Goal: Task Accomplishment & Management: Manage account settings

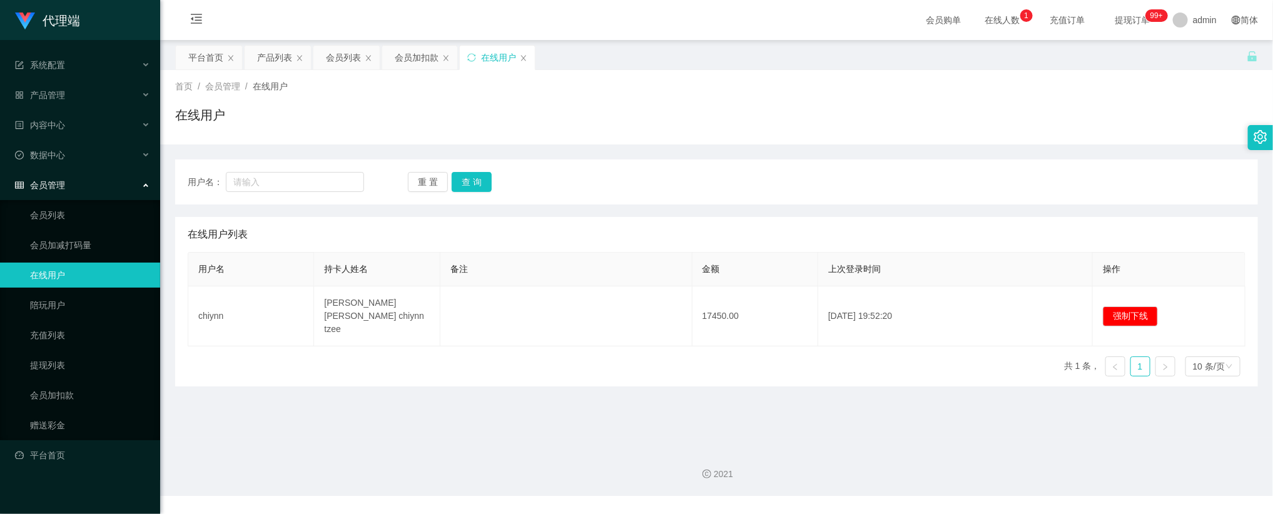
click at [591, 200] on div "用户名： 重 置 查 询" at bounding box center [716, 182] width 1083 height 45
click at [472, 179] on button "查 询" at bounding box center [472, 182] width 40 height 20
click at [57, 282] on ul "会员列表 会员加减打码量 在线用户 陪玩用户 充值列表 提现列表 会员加扣款 赠送彩金" at bounding box center [80, 320] width 160 height 240
click at [53, 293] on link "陪玩用户" at bounding box center [90, 305] width 120 height 25
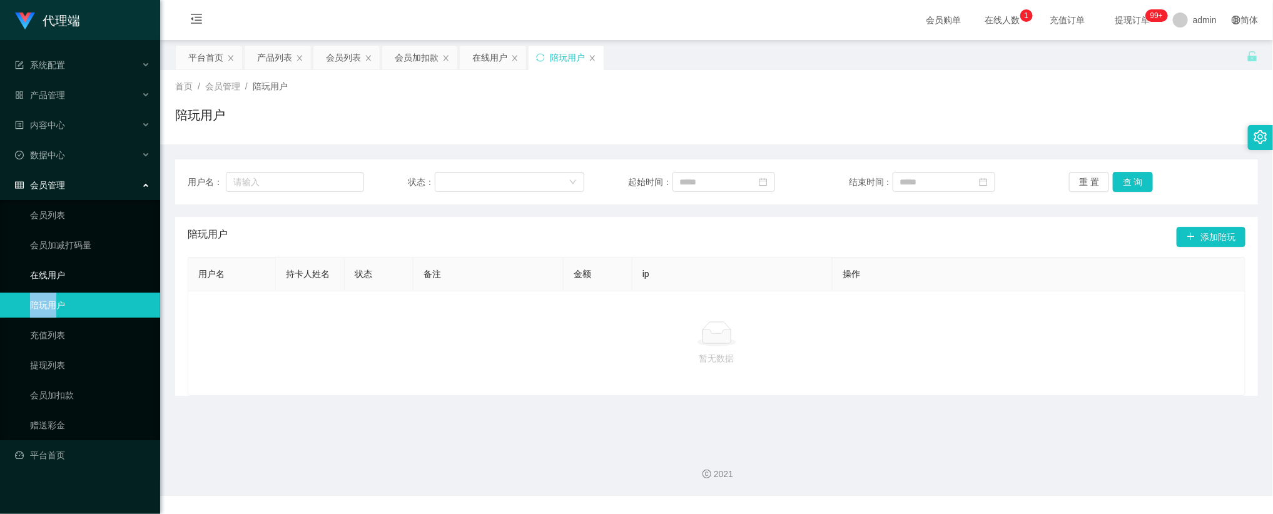
click at [84, 263] on link "在线用户" at bounding box center [90, 275] width 120 height 25
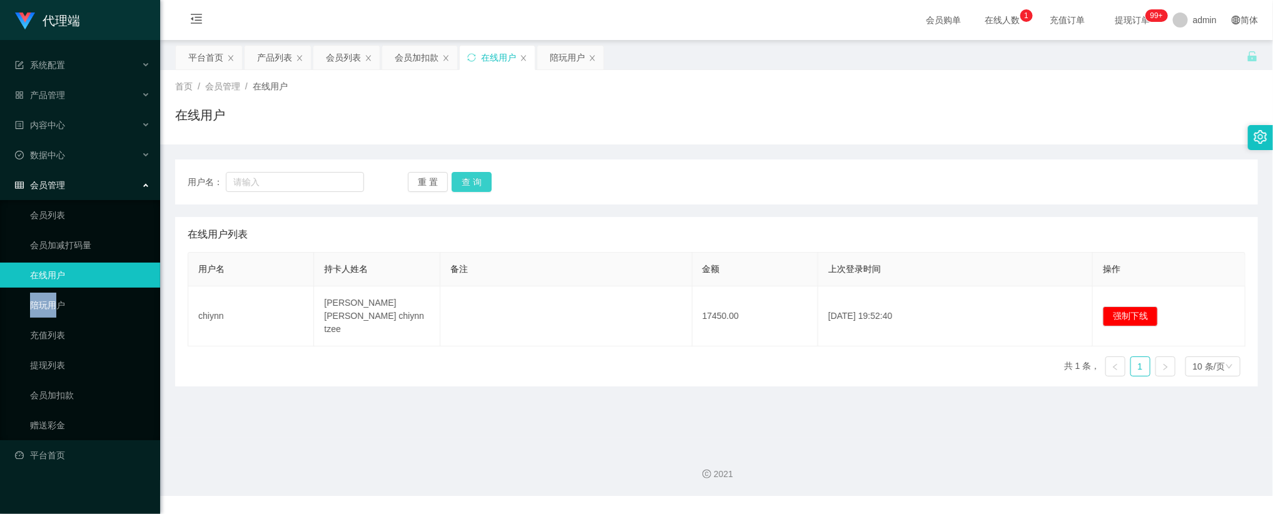
click at [474, 186] on button "查 询" at bounding box center [472, 182] width 40 height 20
click at [30, 305] on link "陪玩用户" at bounding box center [90, 305] width 120 height 25
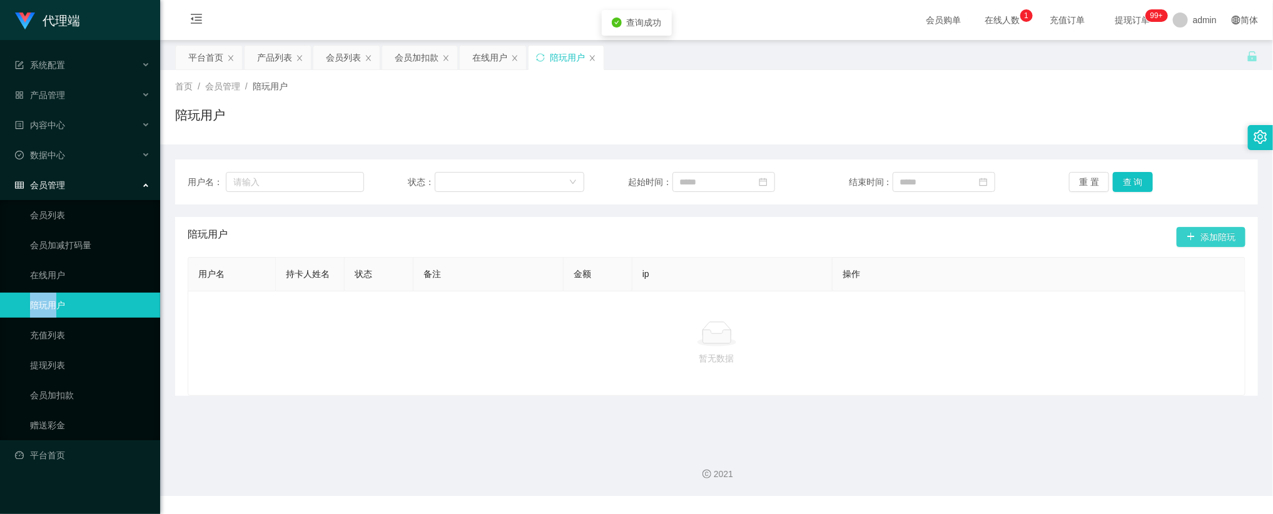
click at [1205, 237] on button "添加陪玩" at bounding box center [1211, 237] width 69 height 20
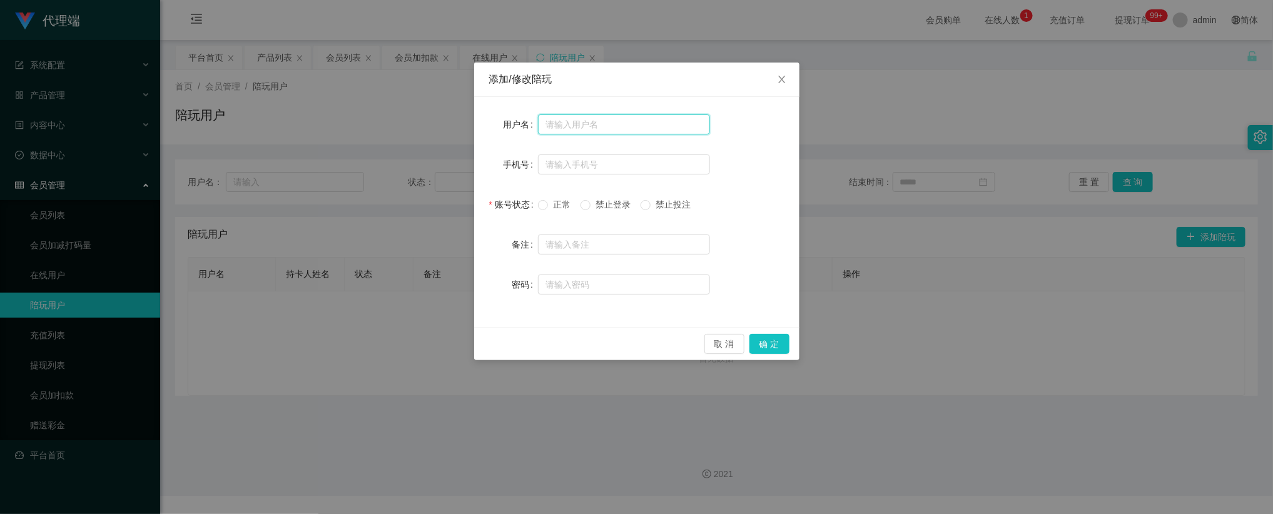
click at [609, 116] on input "text" at bounding box center [624, 125] width 172 height 20
click at [779, 79] on icon "图标: close" at bounding box center [782, 79] width 10 height 10
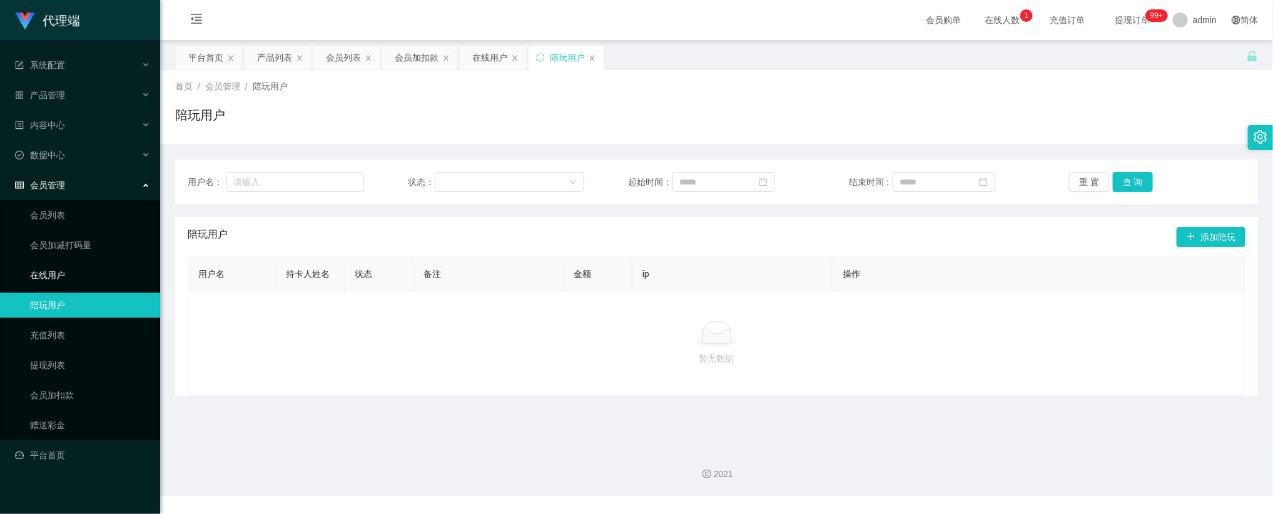
click at [70, 263] on link "在线用户" at bounding box center [90, 275] width 120 height 25
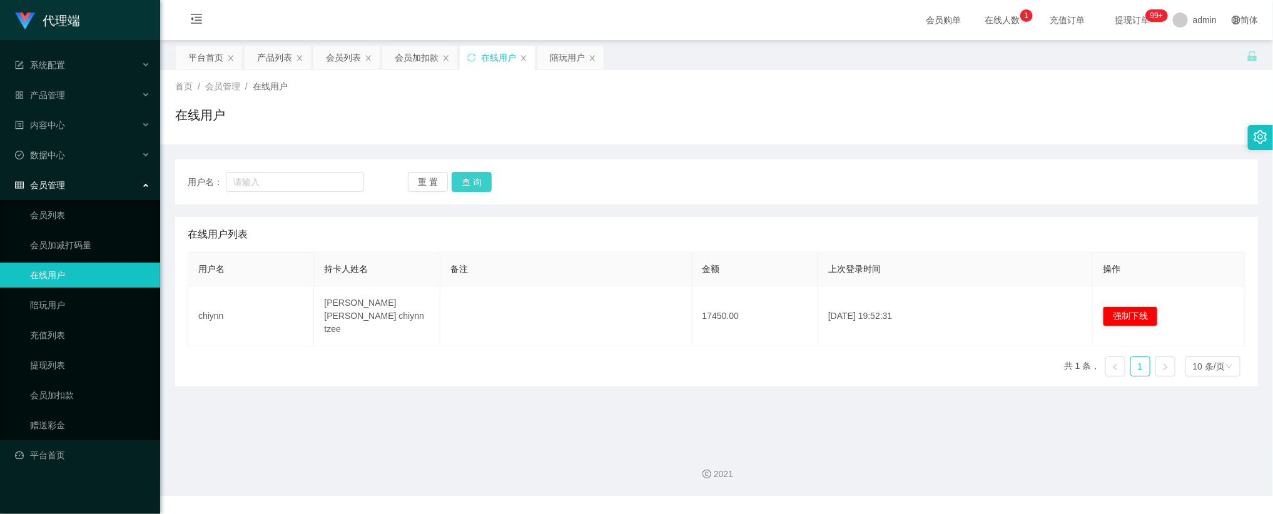
click at [475, 176] on button "查 询" at bounding box center [472, 182] width 40 height 20
click at [60, 205] on link "会员列表" at bounding box center [90, 215] width 120 height 25
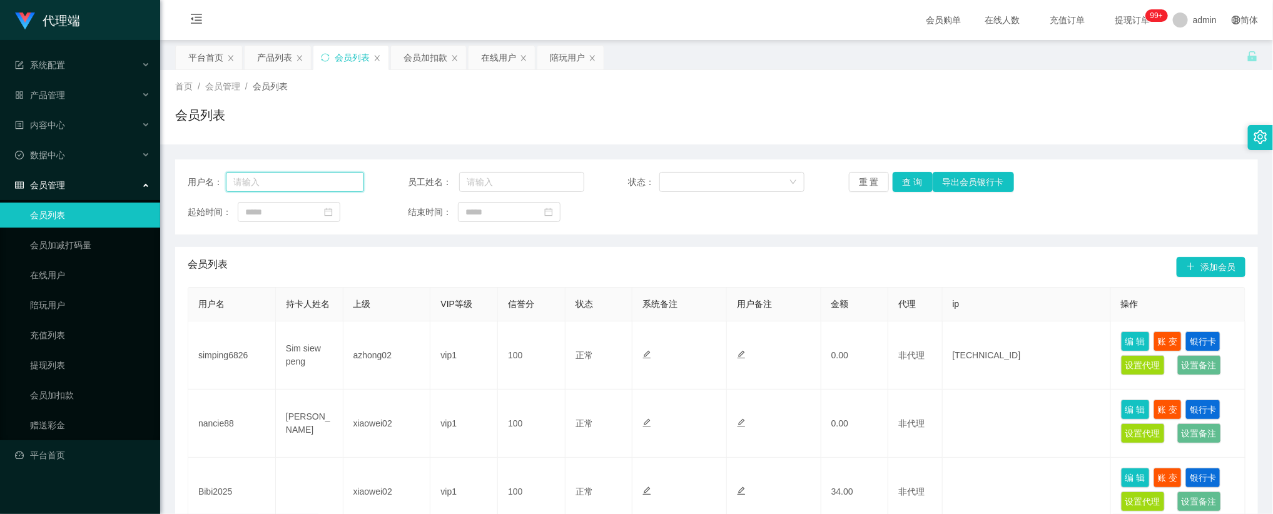
click at [299, 188] on input "text" at bounding box center [295, 182] width 138 height 20
type input "6992"
click at [912, 178] on button "查 询" at bounding box center [913, 182] width 40 height 20
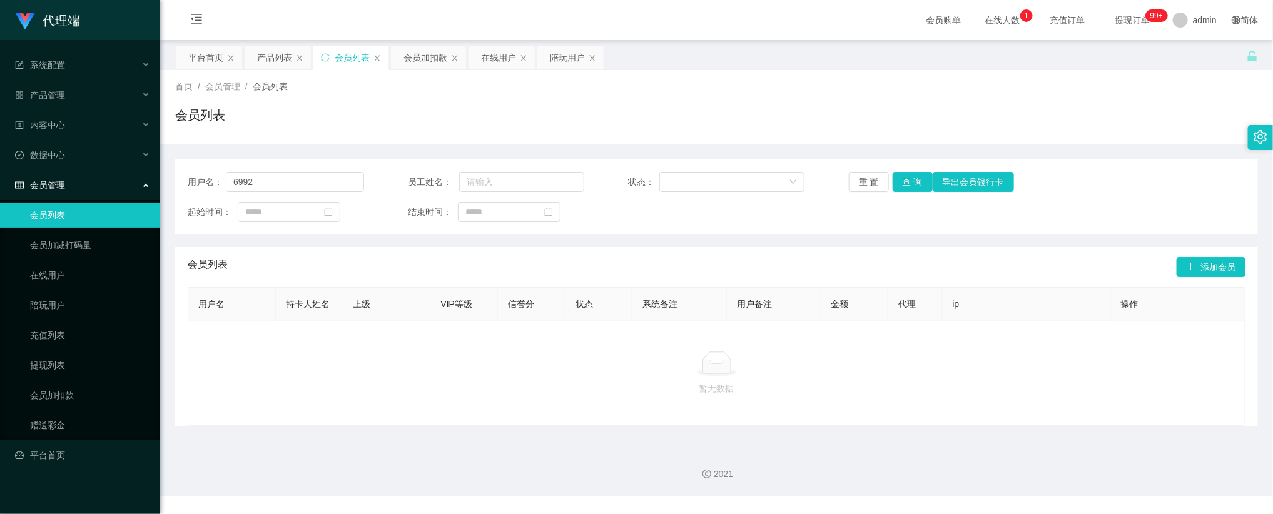
click at [550, 394] on div "暂无数据" at bounding box center [717, 373] width 1058 height 105
click at [1123, 16] on span "提现订单 99+" at bounding box center [1133, 20] width 48 height 9
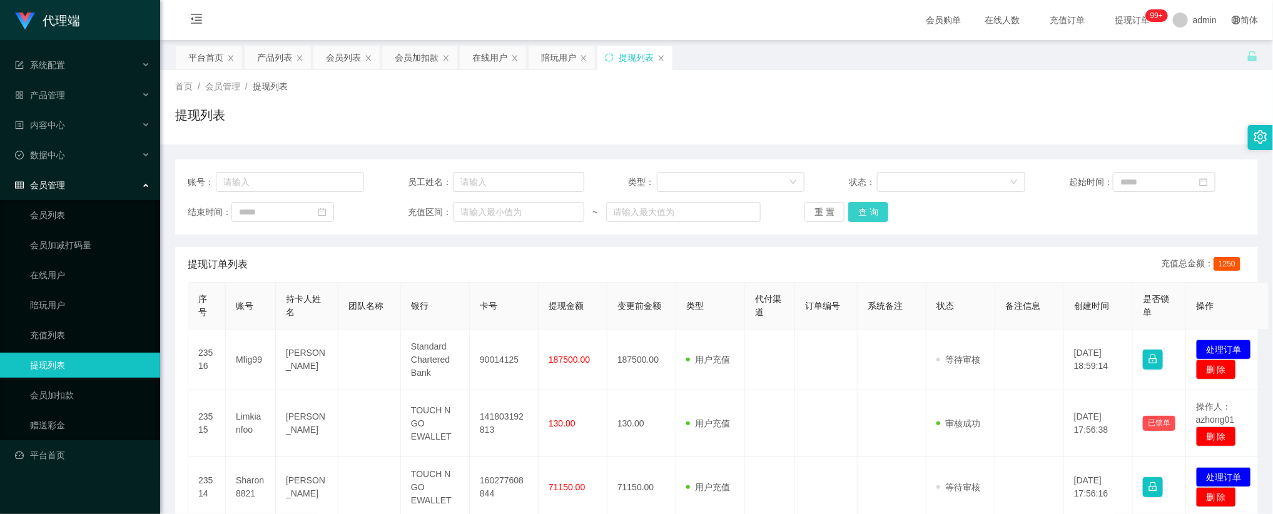
click at [860, 216] on button "查 询" at bounding box center [869, 212] width 40 height 20
click at [862, 215] on button "查 询" at bounding box center [869, 212] width 40 height 20
click at [57, 265] on link "在线用户" at bounding box center [90, 275] width 120 height 25
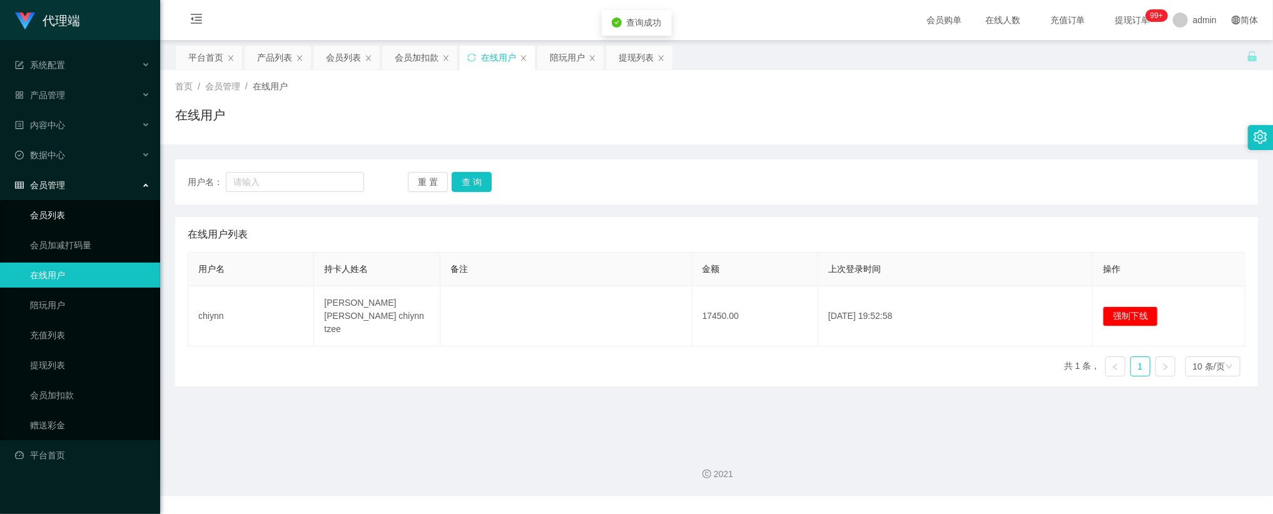
click at [64, 203] on link "会员列表" at bounding box center [90, 215] width 120 height 25
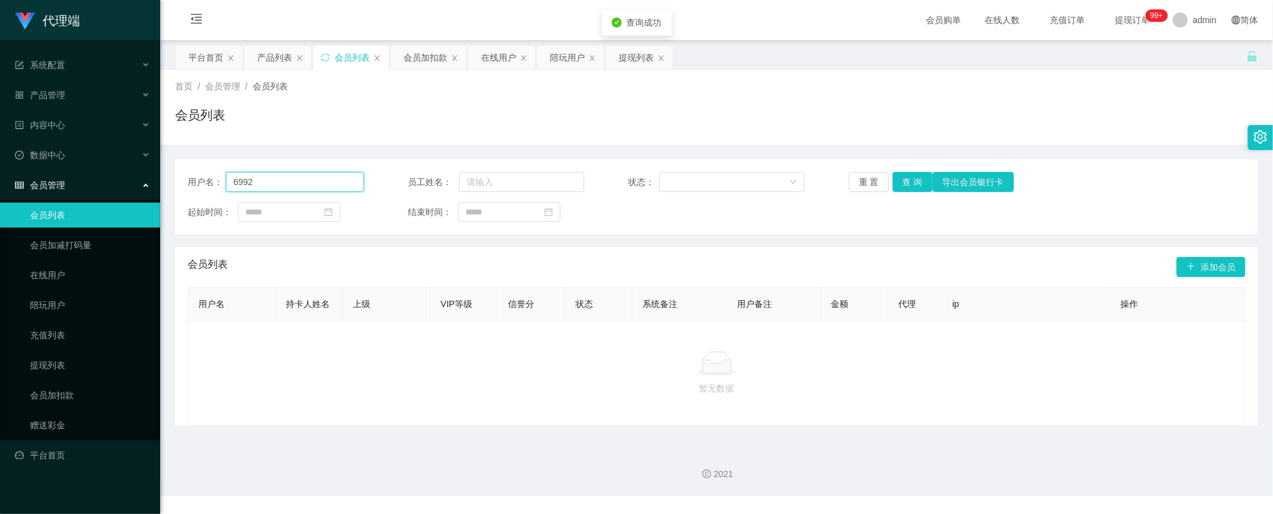
click at [303, 188] on input "6992" at bounding box center [295, 182] width 138 height 20
click at [1124, 16] on span "提现订单 99+" at bounding box center [1133, 20] width 48 height 9
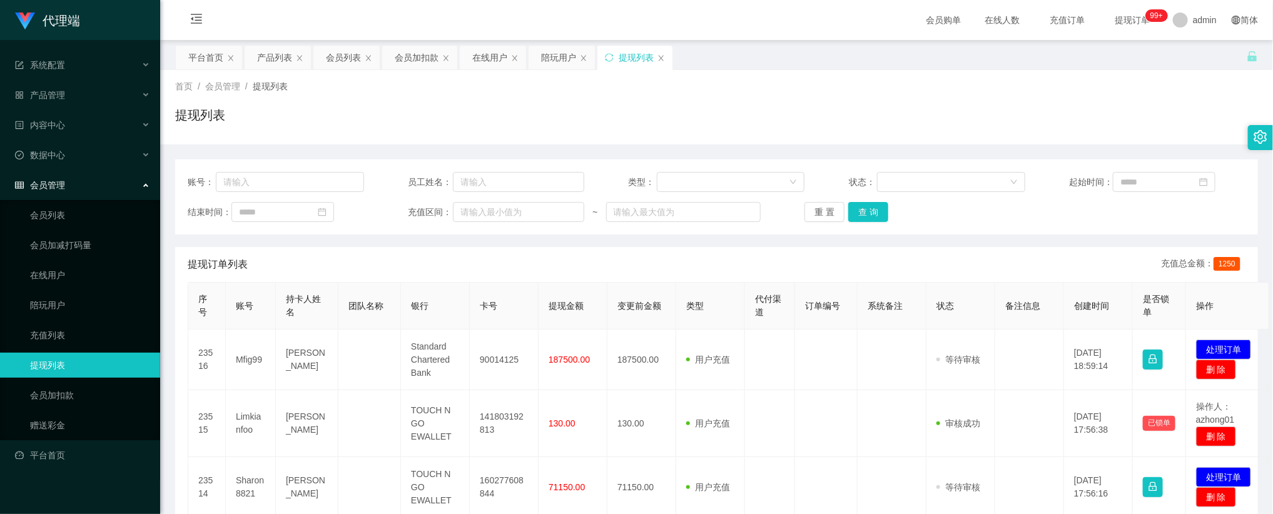
click at [297, 192] on div "账号： 员工姓名： 类型： 状态： 起始时间： 结束时间： 充值区间： ~ 重 置 查 询" at bounding box center [716, 197] width 1083 height 75
click at [301, 186] on input "text" at bounding box center [290, 182] width 148 height 20
paste input "6992"
type input "6992"
click at [880, 201] on div "账号： 6992 员工姓名： 类型： 状态： 起始时间： 结束时间： 充值区间： ~ 重 置 查 询" at bounding box center [716, 197] width 1083 height 75
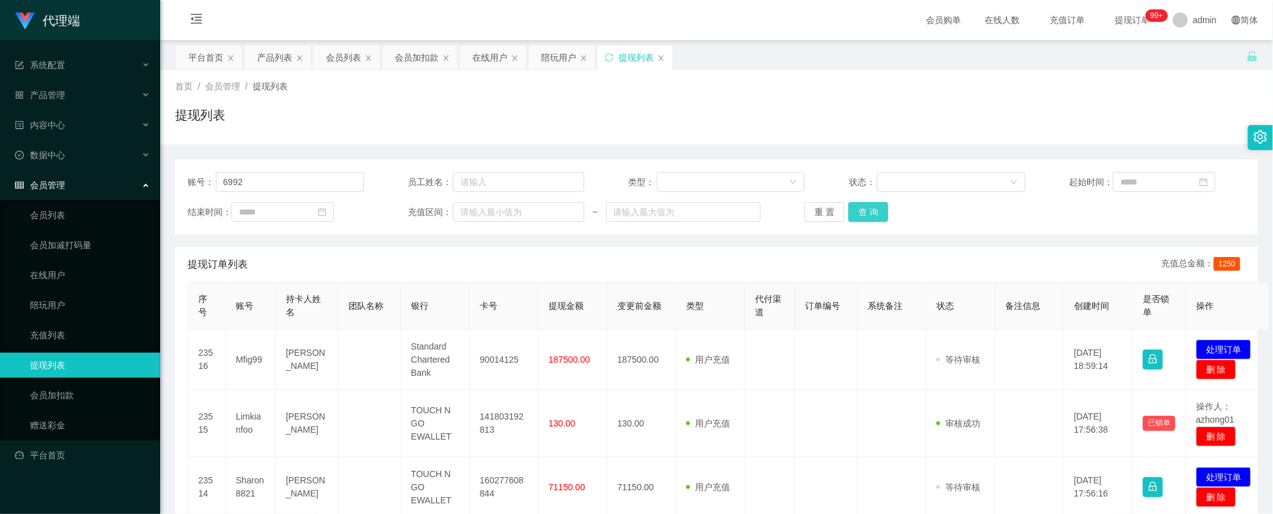
click at [874, 206] on button "查 询" at bounding box center [869, 212] width 40 height 20
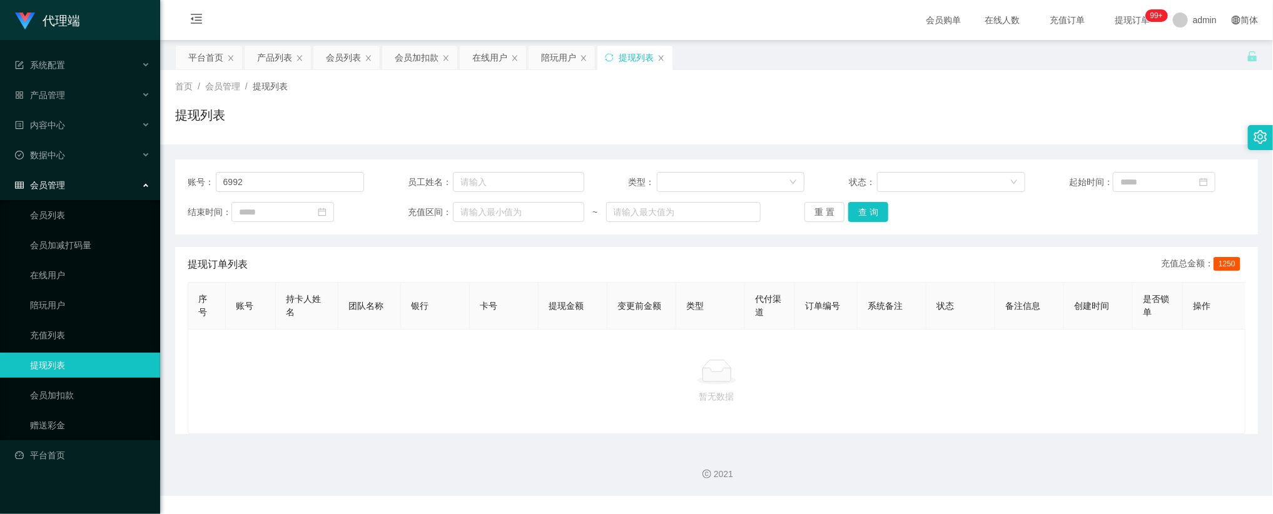
click at [753, 137] on div "首页 / 会员管理 / 提现列表 / 提现列表" at bounding box center [716, 107] width 1113 height 74
click at [881, 218] on button "查 询" at bounding box center [869, 212] width 40 height 20
click at [280, 188] on input "6992" at bounding box center [290, 182] width 148 height 20
click at [870, 206] on button "查 询" at bounding box center [869, 212] width 40 height 20
click at [1138, 18] on span "提现订单 99+" at bounding box center [1133, 20] width 48 height 9
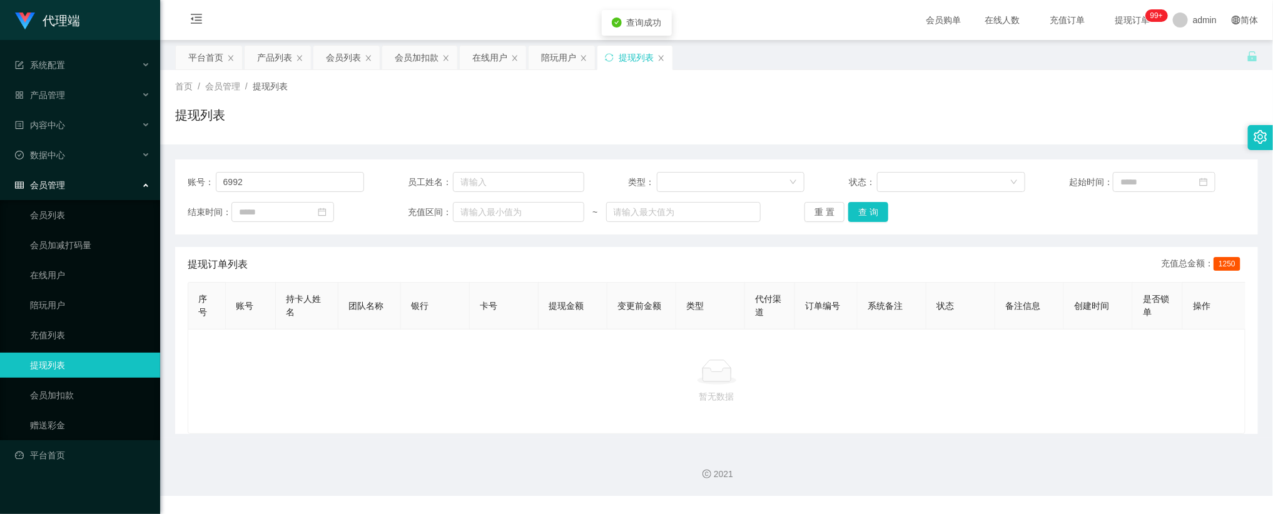
click at [1119, 41] on main "关闭左侧 关闭右侧 关闭其它 刷新页面 平台首页 产品列表 会员列表 会员加扣款 在线用户 陪玩用户 提现列表 首页 / 会员管理 / 提现列表 / 提现列表…" at bounding box center [716, 239] width 1113 height 398
click at [1146, 14] on sup "99+" at bounding box center [1157, 15] width 23 height 13
click at [778, 106] on div "提现列表" at bounding box center [716, 120] width 1083 height 29
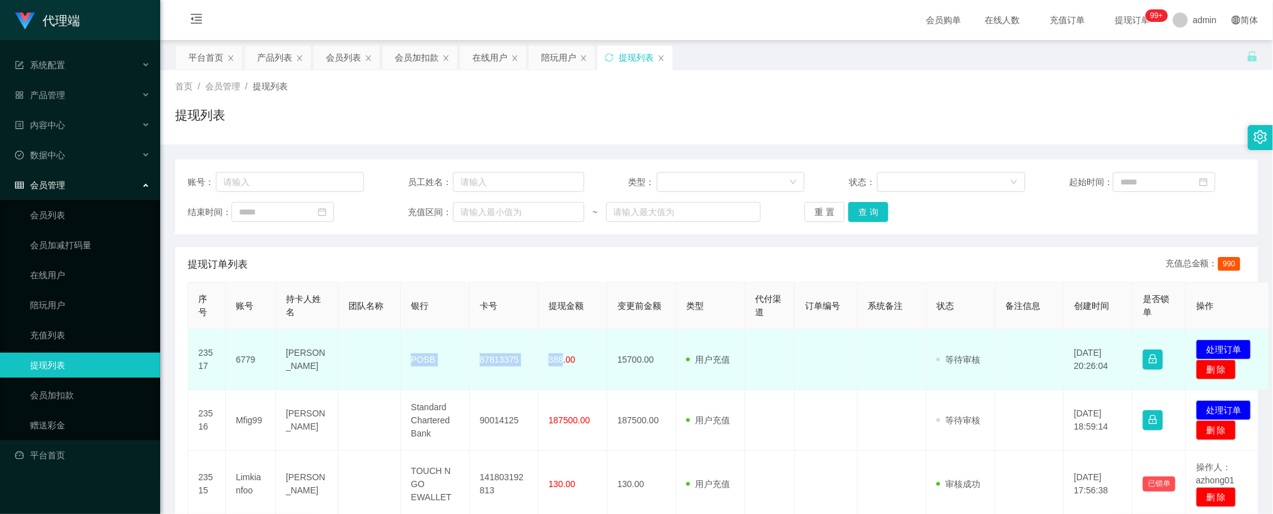
drag, startPoint x: 400, startPoint y: 361, endPoint x: 561, endPoint y: 366, distance: 161.5
click at [561, 366] on tr "23517 6779 CHUA CHIANG TAY POSB 87813375 388.00 15700.00 用户充值 人工扣款 审核驳回 审核成功 等待…" at bounding box center [728, 360] width 1081 height 61
copy tr "POSB 87813375 388"
click at [1223, 346] on button "处理订单" at bounding box center [1223, 350] width 55 height 20
click at [339, 342] on td at bounding box center [370, 360] width 63 height 61
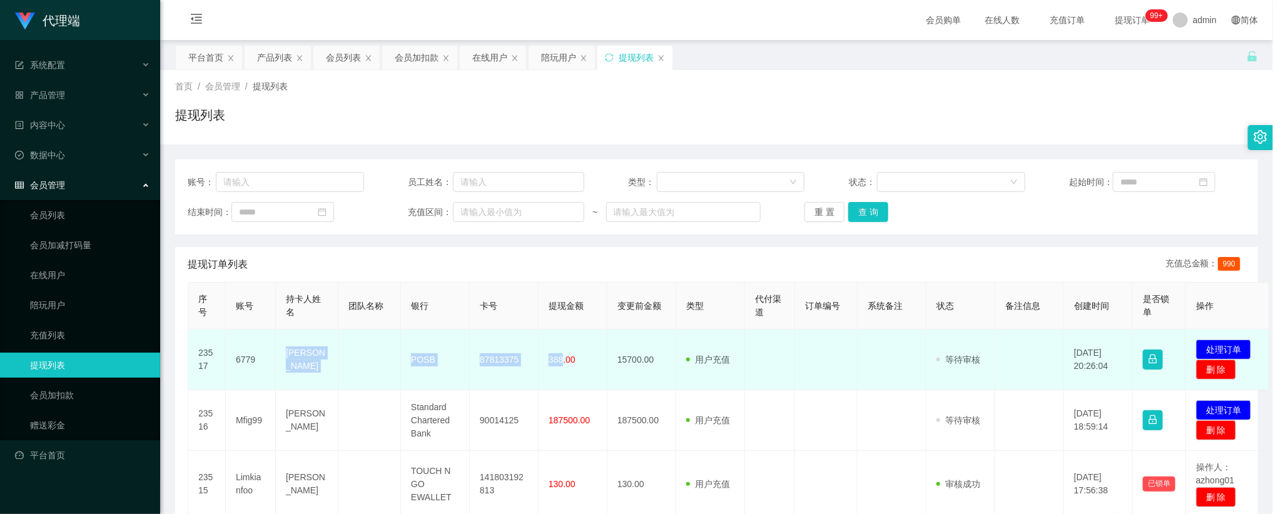
drag, startPoint x: 277, startPoint y: 346, endPoint x: 561, endPoint y: 379, distance: 286.6
click at [561, 379] on tr "23517 6779 CHUA CHIANG TAY POSB 87813375 388.00 15700.00 用户充值 人工扣款 审核驳回 审核成功 等待…" at bounding box center [728, 360] width 1081 height 61
copy tr "CHUA CHIANG TAY POSB 87813375 388"
drag, startPoint x: 856, startPoint y: 374, endPoint x: 934, endPoint y: 374, distance: 77.6
click at [857, 374] on td at bounding box center [826, 360] width 63 height 61
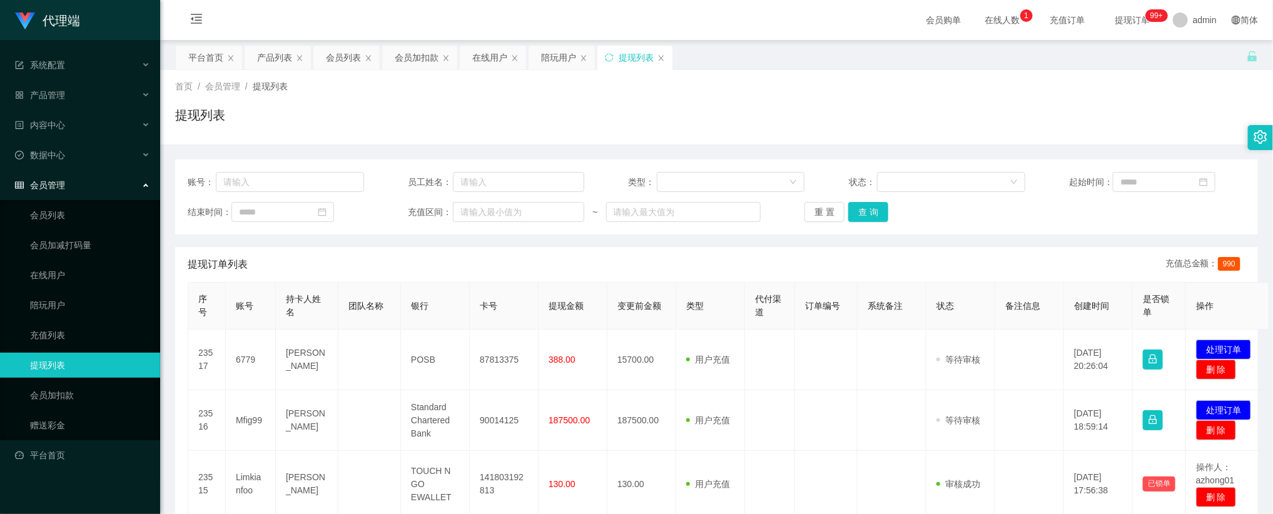
click at [912, 140] on div "首页 / 会员管理 / 提现列表 / 提现列表" at bounding box center [716, 107] width 1113 height 74
click at [1093, 216] on div "结束时间： 充值区间： ~ 重 置 查 询" at bounding box center [717, 212] width 1058 height 20
drag, startPoint x: 874, startPoint y: 305, endPoint x: 910, endPoint y: 304, distance: 36.9
click at [875, 305] on span "系统备注" at bounding box center [885, 306] width 35 height 10
click at [1219, 354] on button "处理订单" at bounding box center [1223, 350] width 55 height 20
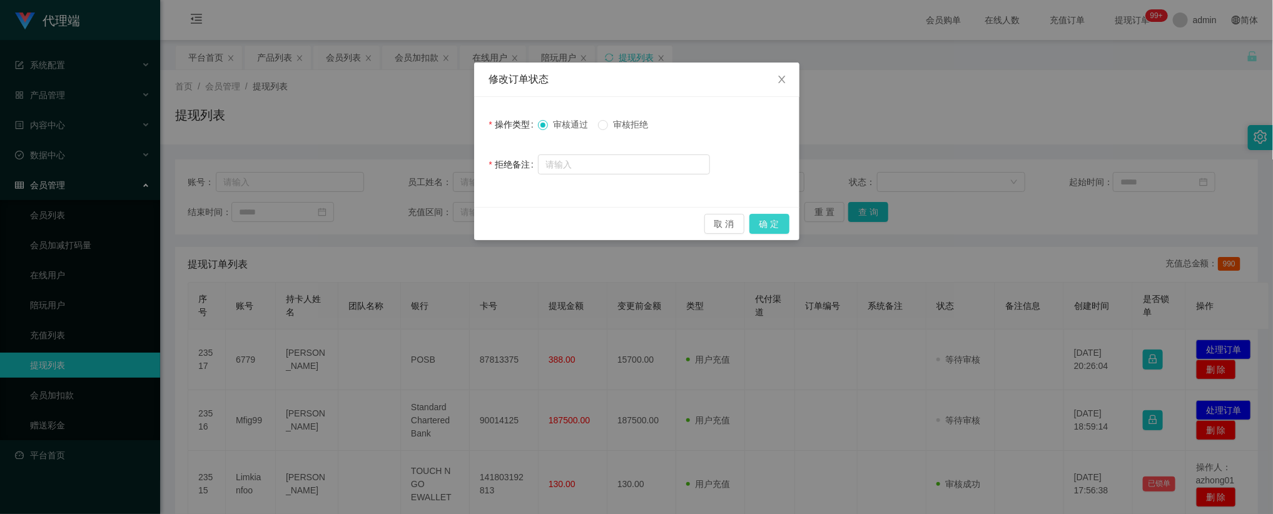
click at [772, 223] on button "确 定" at bounding box center [770, 224] width 40 height 20
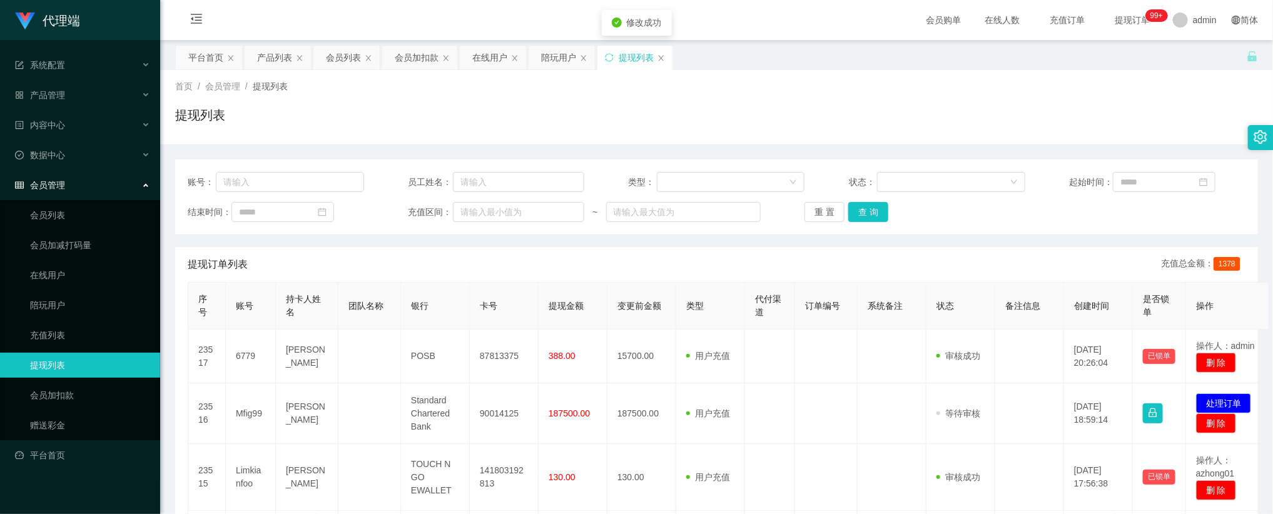
click at [1084, 85] on div "首页 / 会员管理 / 提现列表 /" at bounding box center [716, 86] width 1083 height 13
click at [871, 215] on button "查 询" at bounding box center [869, 212] width 40 height 20
click at [915, 214] on div "重 置 查 询" at bounding box center [893, 212] width 176 height 20
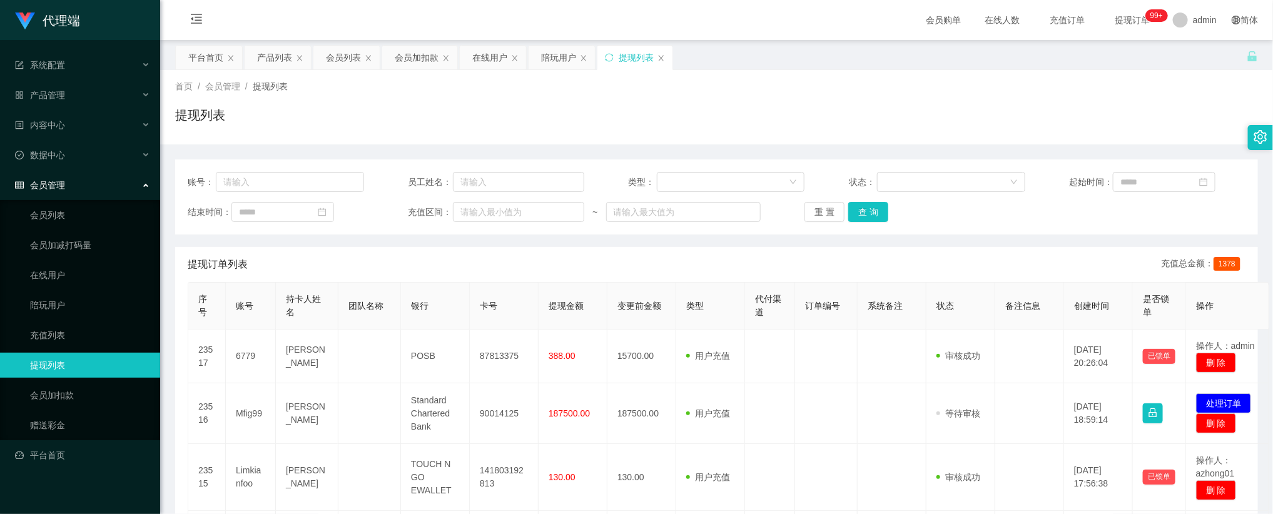
click at [924, 214] on div "重 置 查 询" at bounding box center [893, 212] width 176 height 20
click at [885, 212] on button "查 询" at bounding box center [869, 212] width 40 height 20
click at [838, 122] on div "提现列表" at bounding box center [716, 120] width 1083 height 29
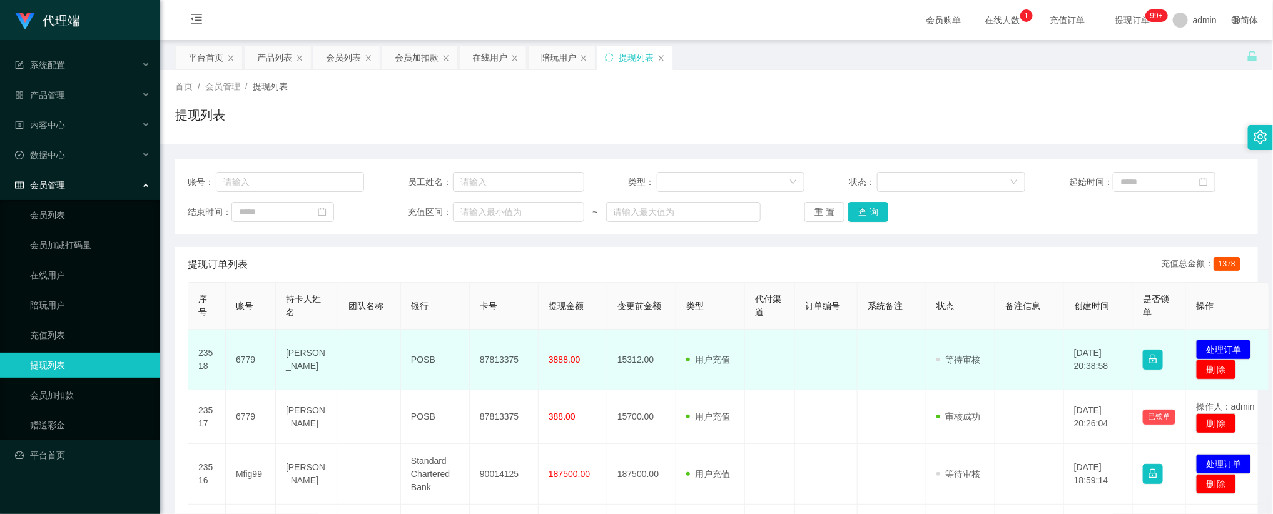
click at [653, 344] on td "15312.00" at bounding box center [642, 360] width 69 height 61
drag, startPoint x: 396, startPoint y: 355, endPoint x: 494, endPoint y: 355, distance: 97.6
click at [491, 355] on tr "23518 6779 [PERSON_NAME] TAY POSB 87813375 3888.00 15312.00 用户充值 人工扣款 审核驳回 审核成功…" at bounding box center [728, 360] width 1081 height 61
click at [533, 355] on td "87813375" at bounding box center [504, 360] width 69 height 61
click at [1228, 352] on button "处理订单" at bounding box center [1223, 350] width 55 height 20
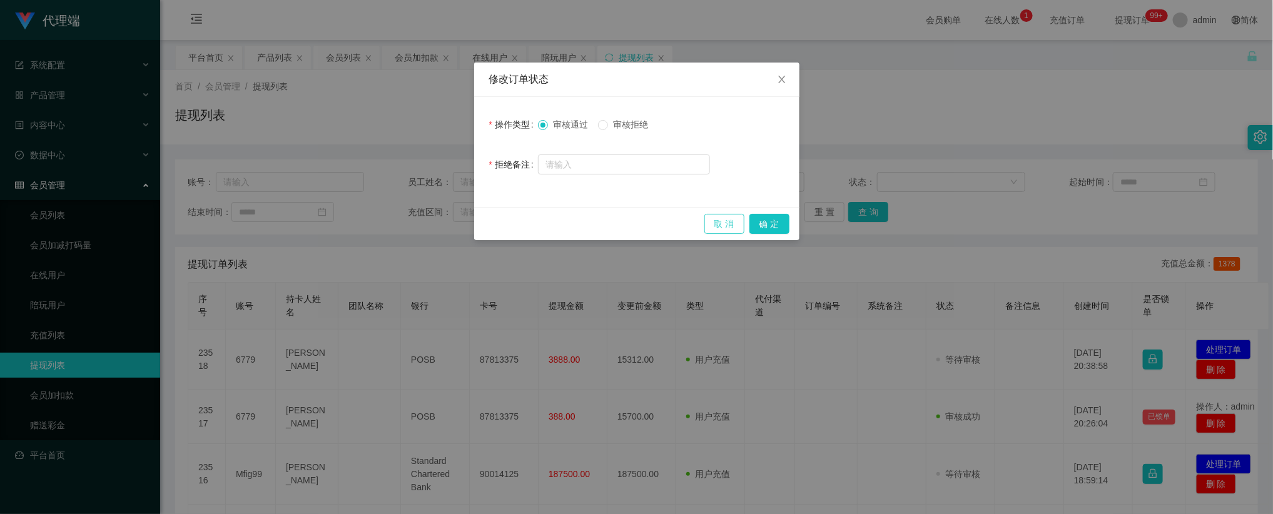
click at [706, 222] on button "取 消" at bounding box center [725, 224] width 40 height 20
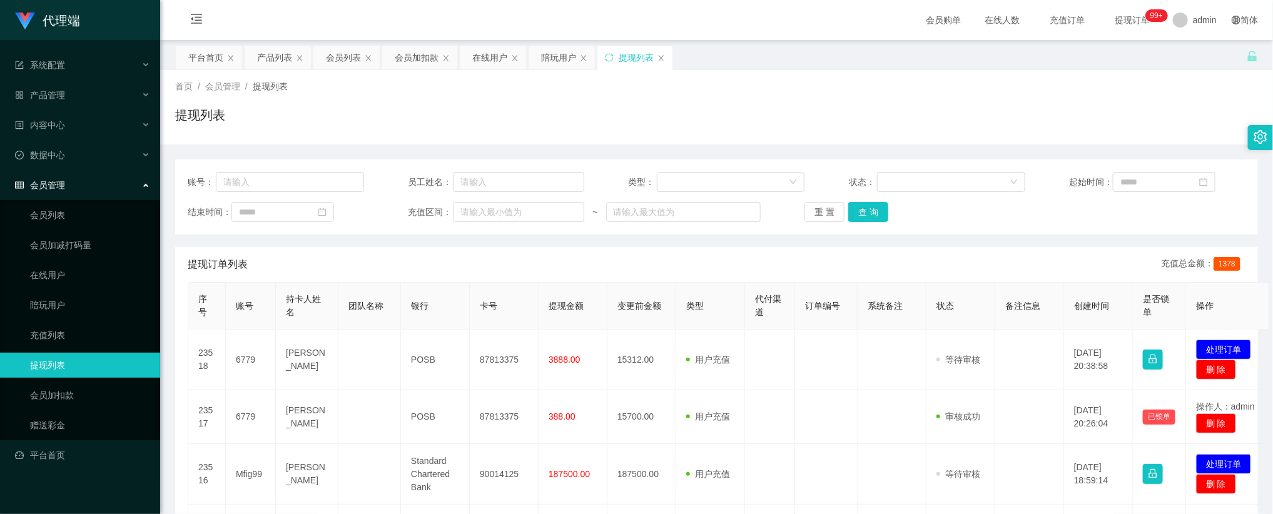
click at [917, 109] on div "提现列表" at bounding box center [716, 120] width 1083 height 29
click at [870, 211] on button "查 询" at bounding box center [869, 212] width 40 height 20
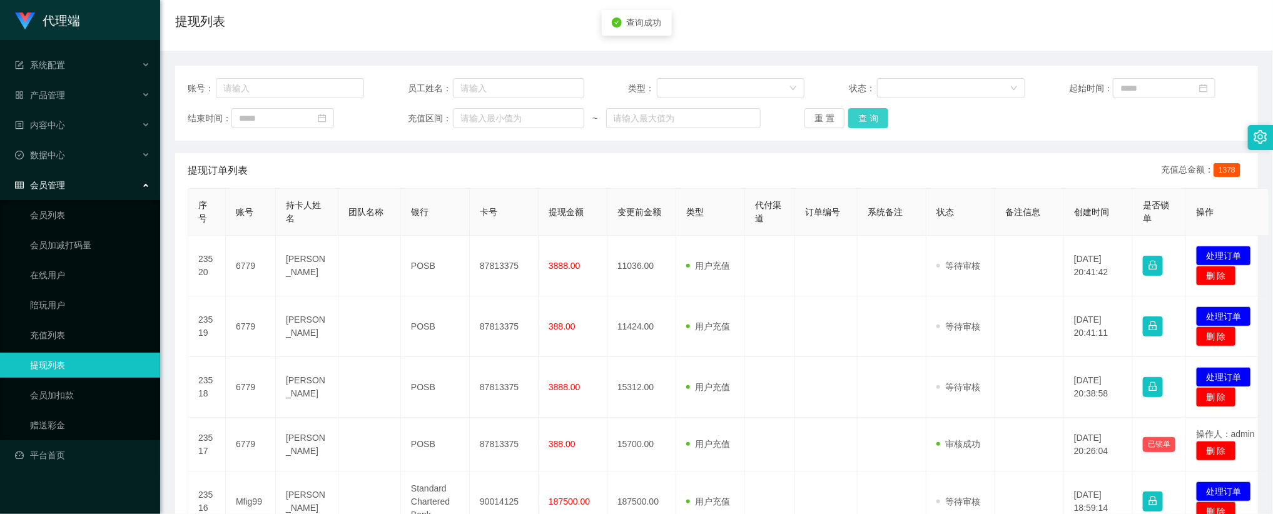
scroll to position [188, 0]
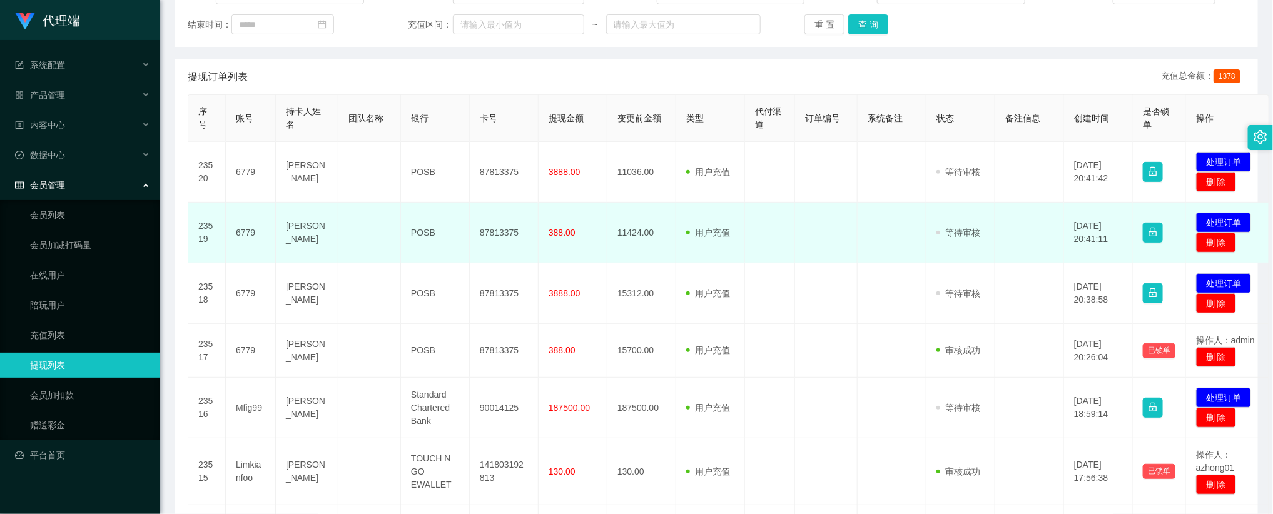
click at [853, 229] on td at bounding box center [826, 233] width 63 height 61
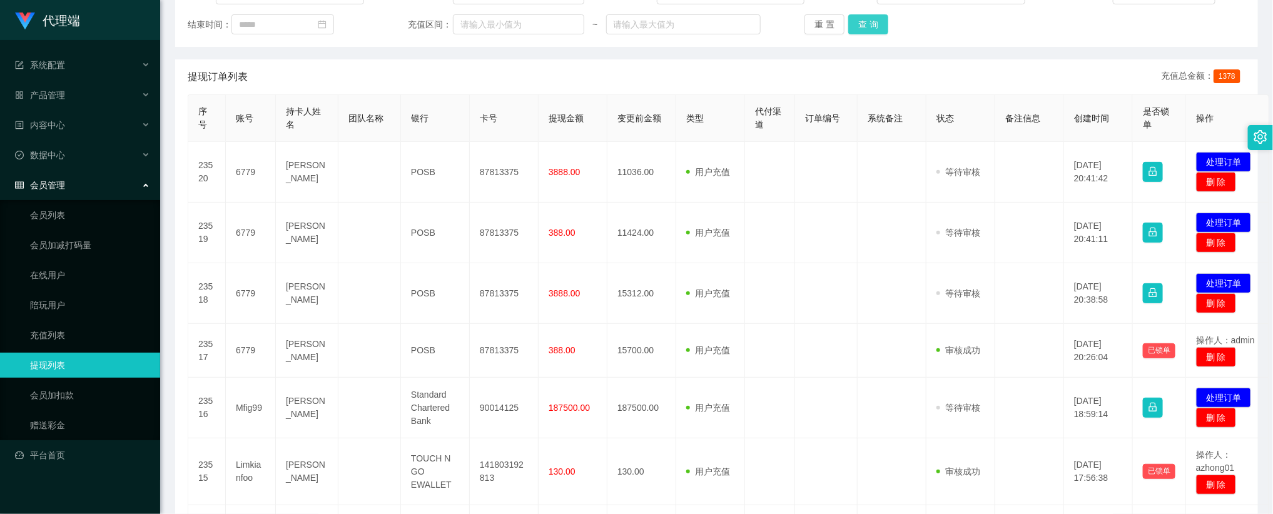
click at [875, 23] on button "查 询" at bounding box center [869, 24] width 40 height 20
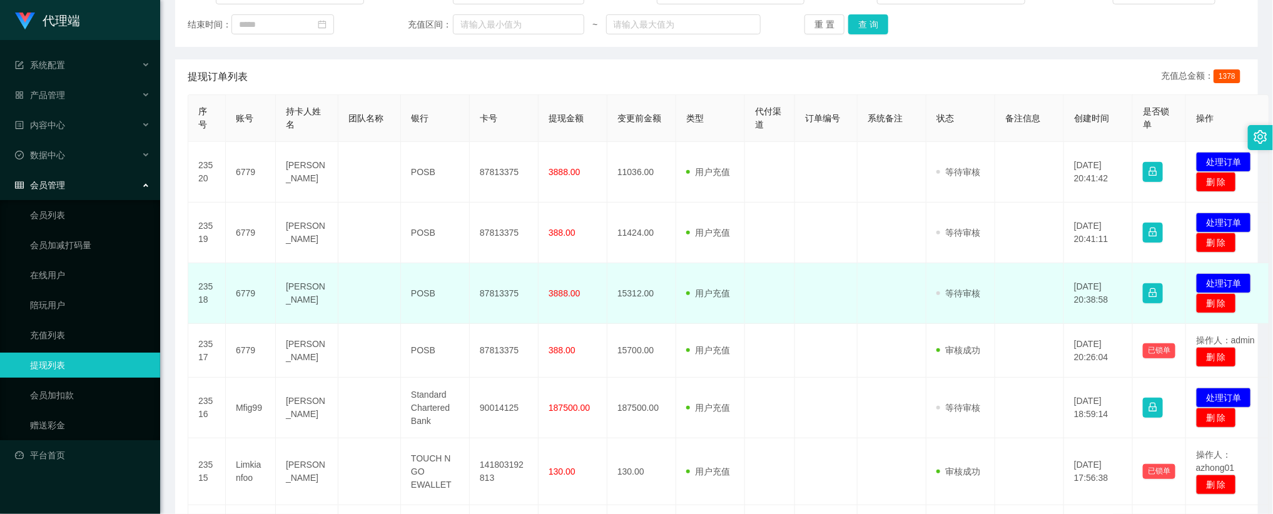
click at [853, 282] on td at bounding box center [826, 293] width 63 height 61
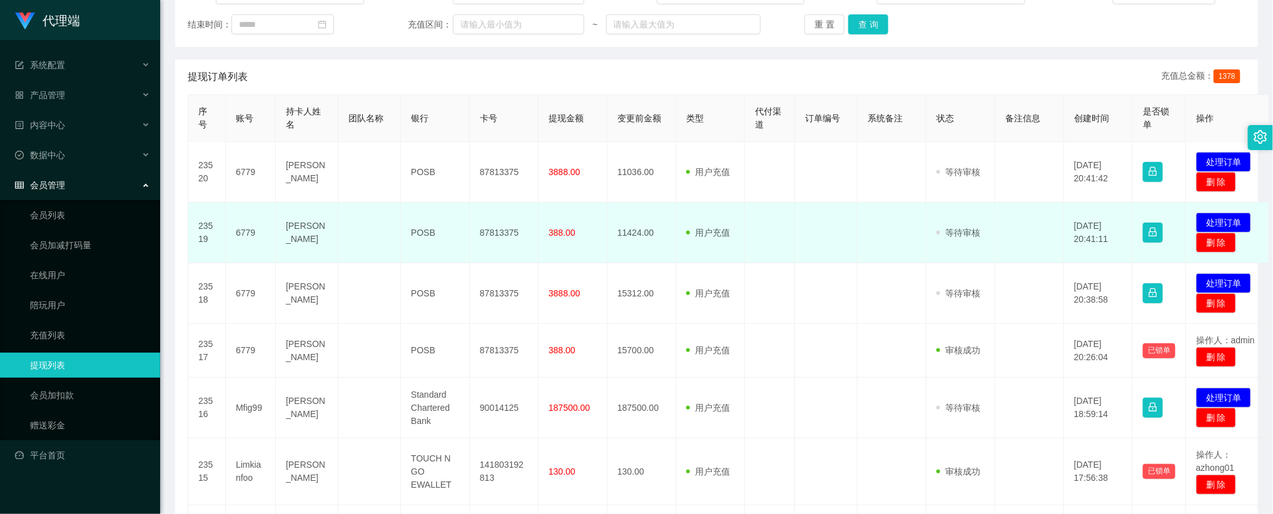
click at [865, 233] on td at bounding box center [892, 233] width 69 height 61
click at [1238, 224] on button "处理订单" at bounding box center [1223, 223] width 55 height 20
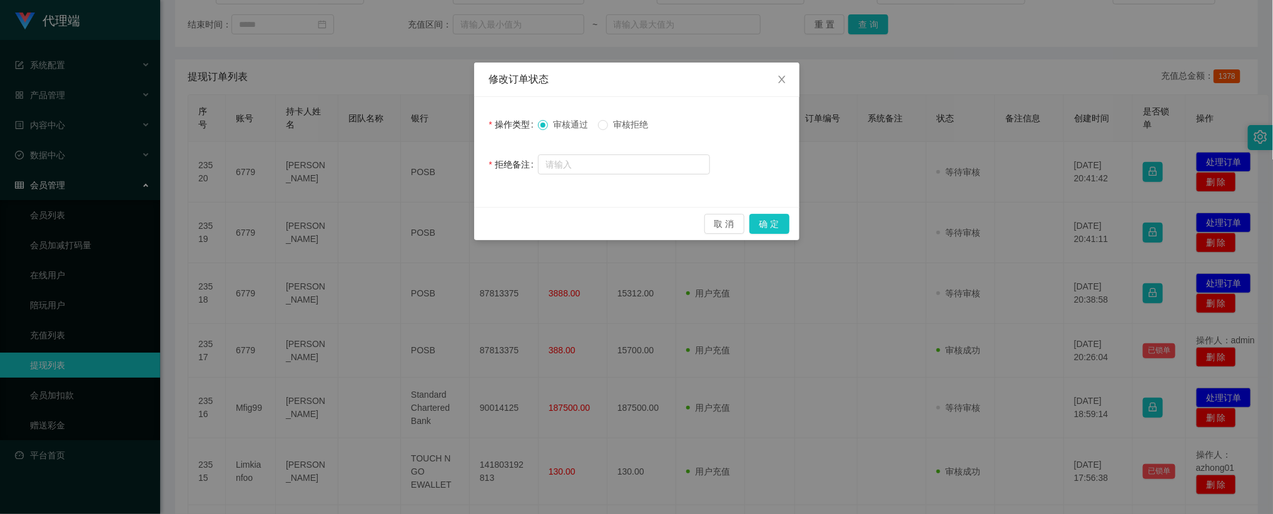
click at [618, 124] on span "审核拒绝" at bounding box center [630, 125] width 45 height 10
drag, startPoint x: 605, startPoint y: 158, endPoint x: 603, endPoint y: 171, distance: 13.3
click at [605, 162] on input "text" at bounding box center [624, 165] width 172 height 20
paste input "尊敬的用户：由于您的提现操作失误，工作台提现功能已冻结，并扣除平台信誉分22分。为解除提现限制，请在当月内激活对冲账号。激活需充值账户余额30%，对应激活积分…"
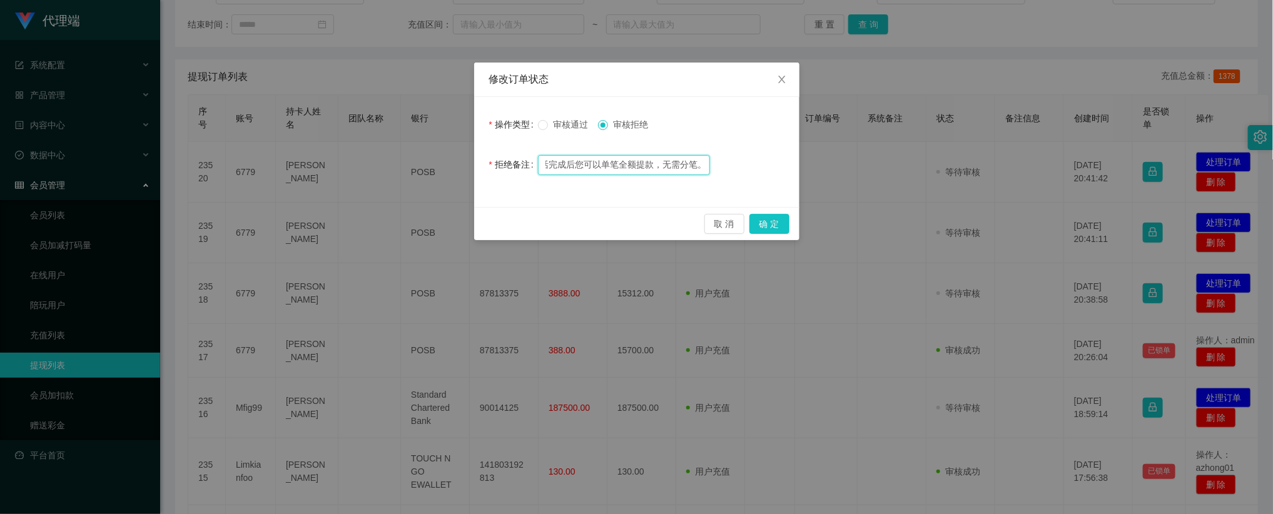
type input "尊敬的用户：由于您的提现操作失误，工作台提现功能已冻结，并扣除平台信誉分22分。为解除提现限制，请在当月内激活对冲账号。激活需充值账户余额30%，对应激活积分…"
drag, startPoint x: 787, startPoint y: 228, endPoint x: 830, endPoint y: 223, distance: 43.4
click at [787, 228] on button "确 定" at bounding box center [770, 224] width 40 height 20
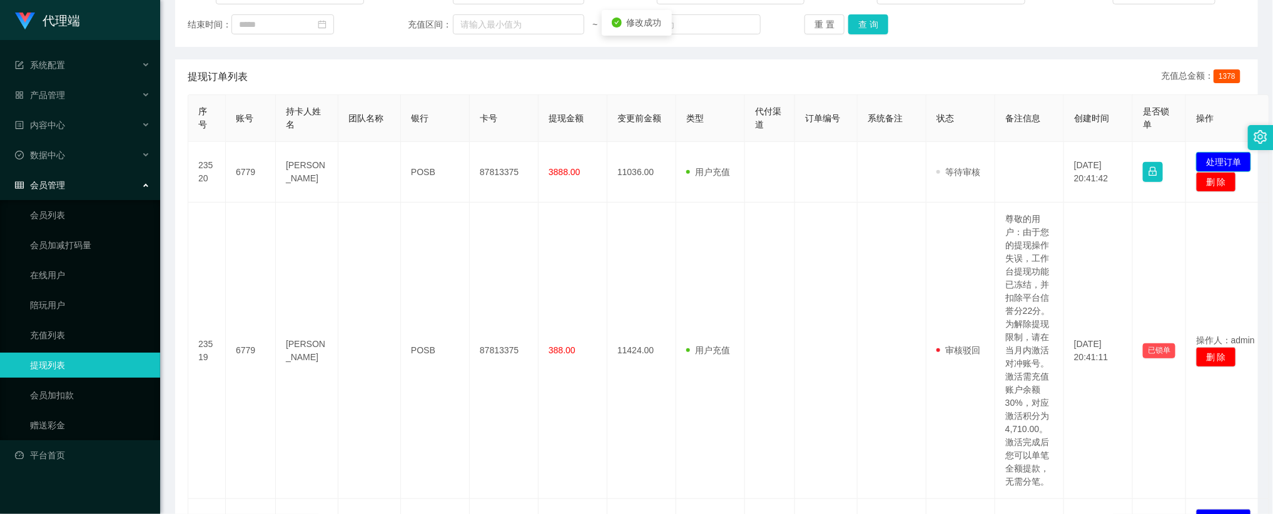
click at [1218, 162] on button "处理订单" at bounding box center [1223, 162] width 55 height 20
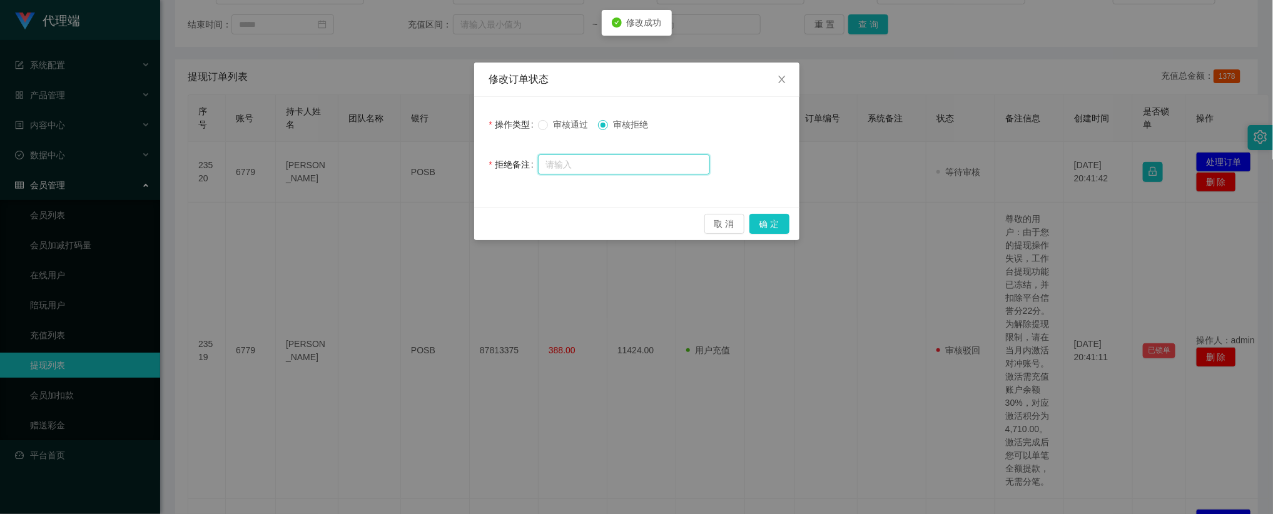
click at [650, 173] on input "text" at bounding box center [624, 165] width 172 height 20
paste input "尊敬的用户：由于您的提现操作失误，工作台提现功能已冻结，并扣除平台信誉分22分。为解除提现限制，请在当月内激活对冲账号。激活需充值账户余额30%，对应激活积分…"
type input "尊敬的用户：由于您的提现操作失误，工作台提现功能已冻结，并扣除平台信誉分22分。为解除提现限制，请在当月内激活对冲账号。激活需充值账户余额30%，对应激活积分…"
click at [772, 218] on button "确 定" at bounding box center [770, 224] width 40 height 20
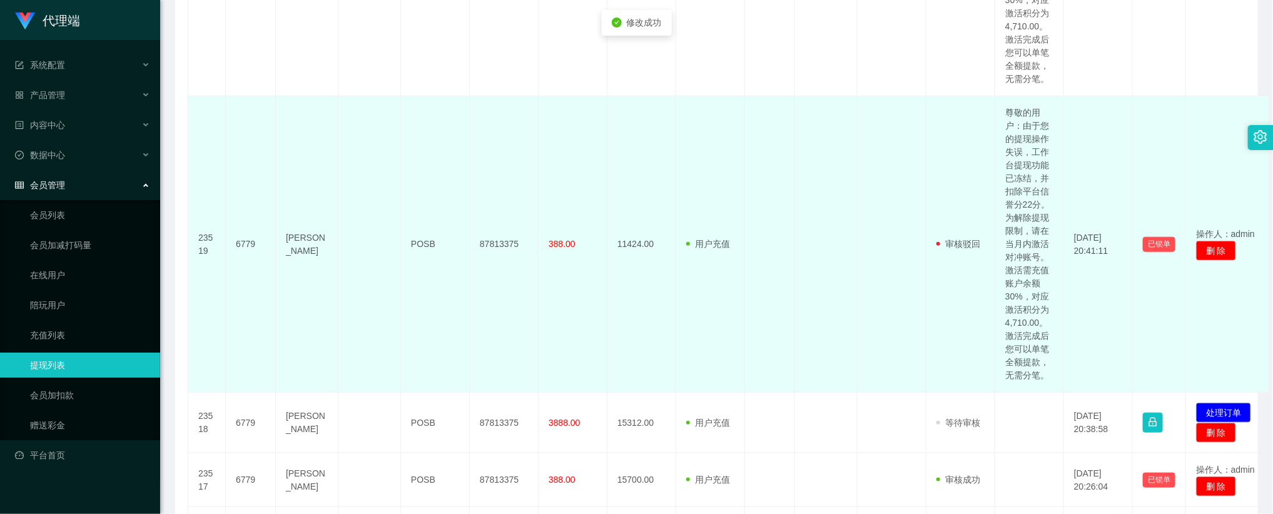
scroll to position [751, 0]
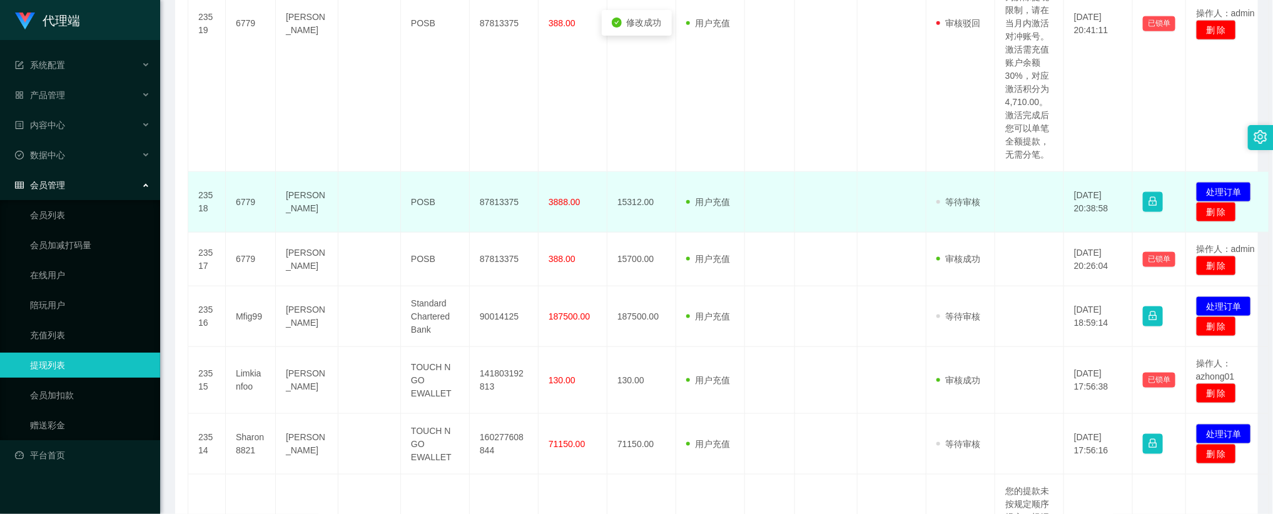
click at [1226, 181] on td "发起代付 处理订单 删 除" at bounding box center [1227, 202] width 83 height 61
click at [1223, 190] on button "处理订单" at bounding box center [1223, 192] width 55 height 20
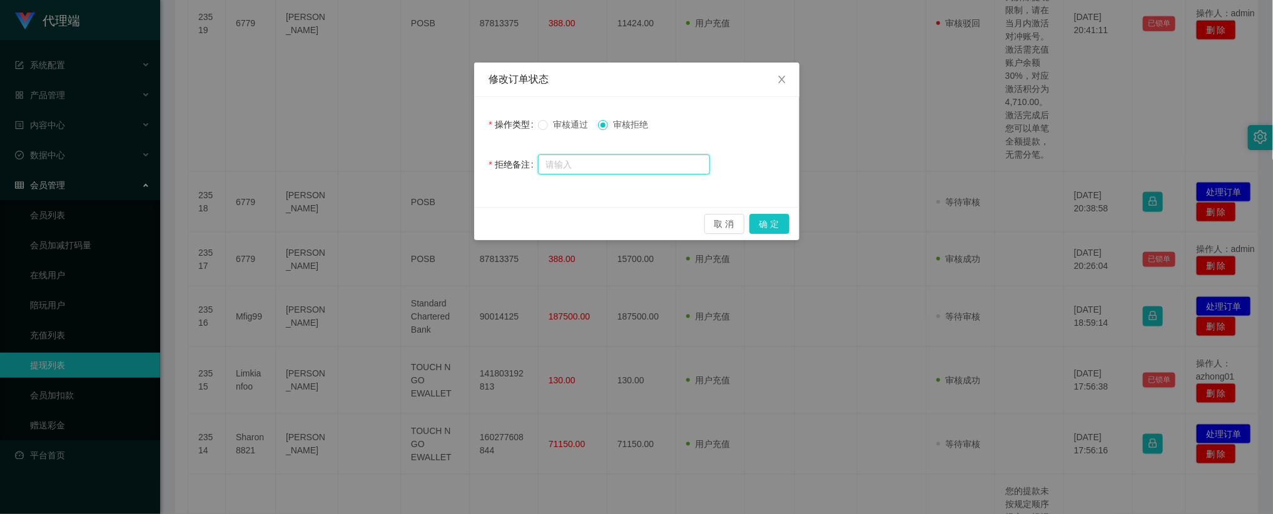
click at [620, 162] on input "text" at bounding box center [624, 165] width 172 height 20
paste input "尊敬的用户：由于您的提现操作失误，工作台提现功能已冻结，并扣除平台信誉分22分。为解除提现限制，请在当月内激活对冲账号。激活需充值账户余额30%，对应激活积分…"
type input "尊敬的用户：由于您的提现操作失误，工作台提现功能已冻结，并扣除平台信誉分22分。为解除提现限制，请在当月内激活对冲账号。激活需充值账户余额30%，对应激活积分…"
click at [768, 224] on button "确 定" at bounding box center [770, 224] width 40 height 20
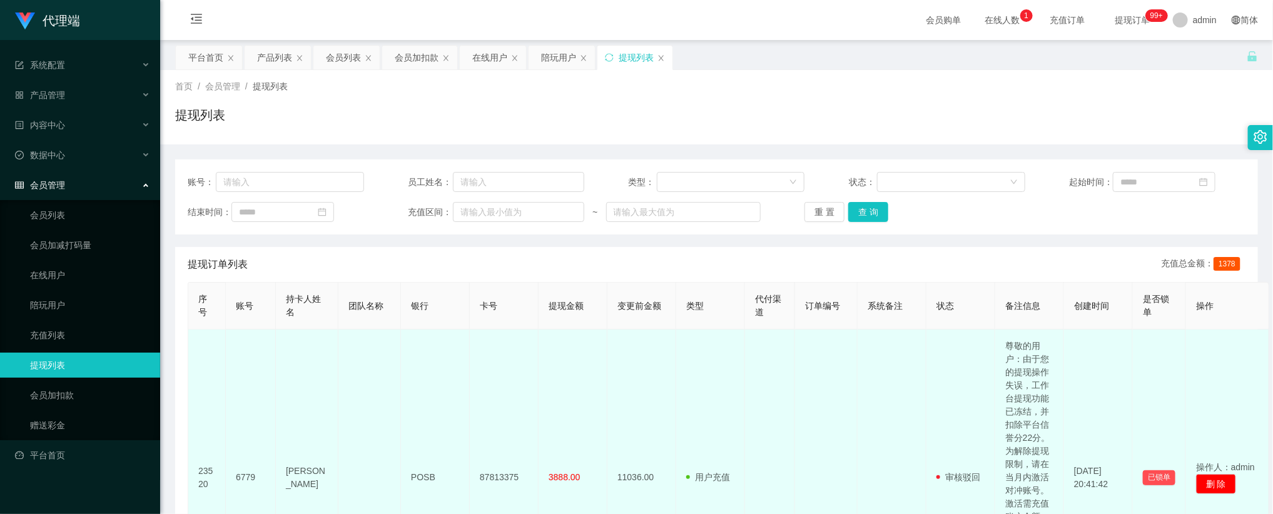
click at [244, 476] on td "6779" at bounding box center [251, 478] width 50 height 297
copy td "6779"
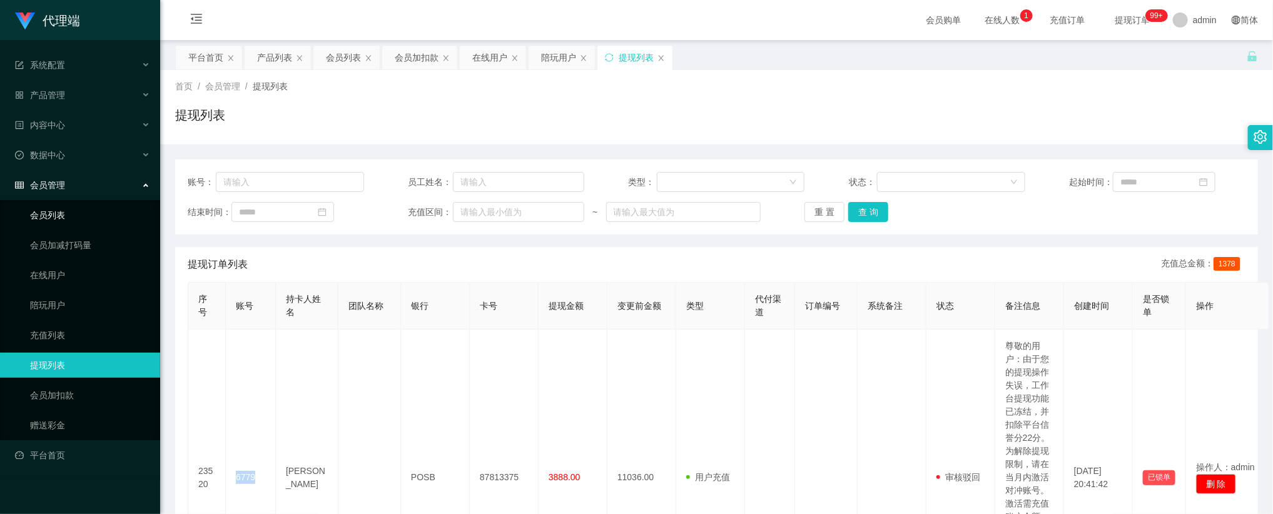
click at [53, 203] on link "会员列表" at bounding box center [90, 215] width 120 height 25
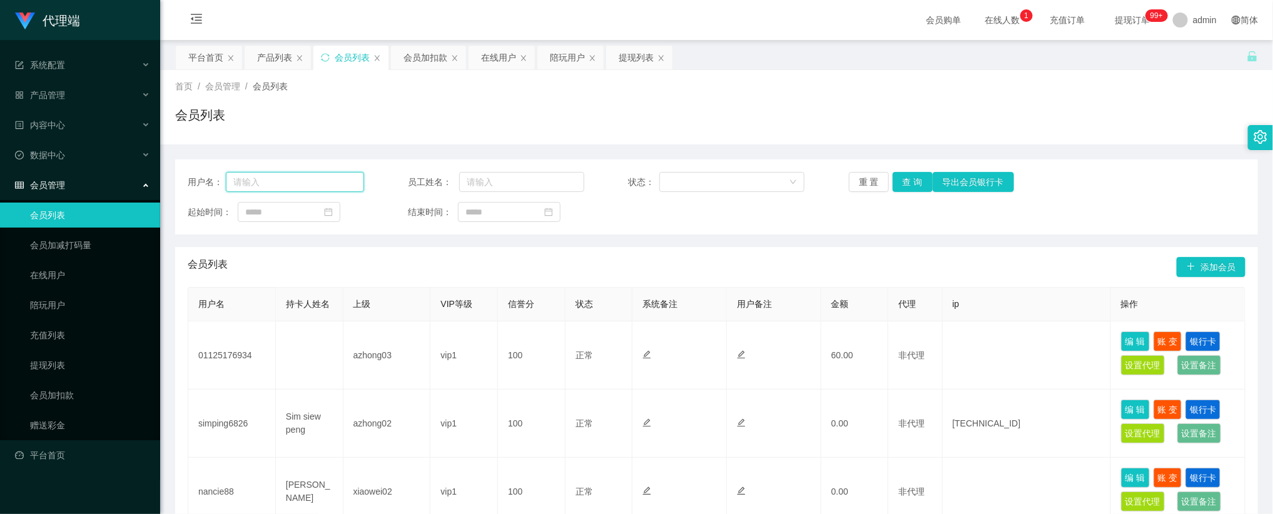
click at [349, 178] on input "text" at bounding box center [295, 182] width 138 height 20
paste input "6779"
type input "6779"
click at [924, 175] on button "查 询" at bounding box center [913, 182] width 40 height 20
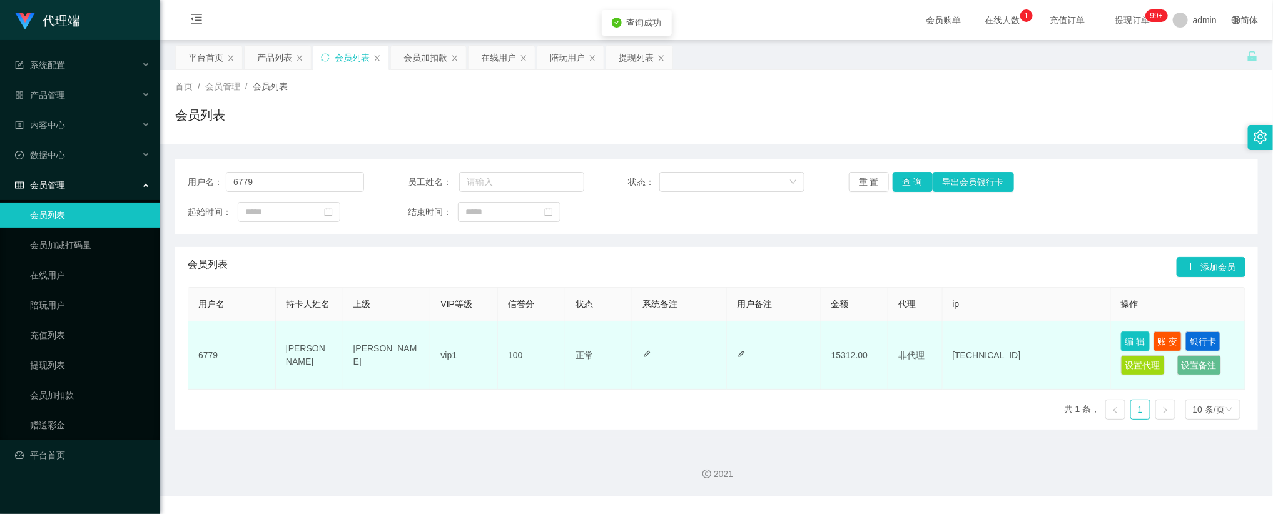
click at [1138, 340] on button "编 辑" at bounding box center [1135, 342] width 29 height 20
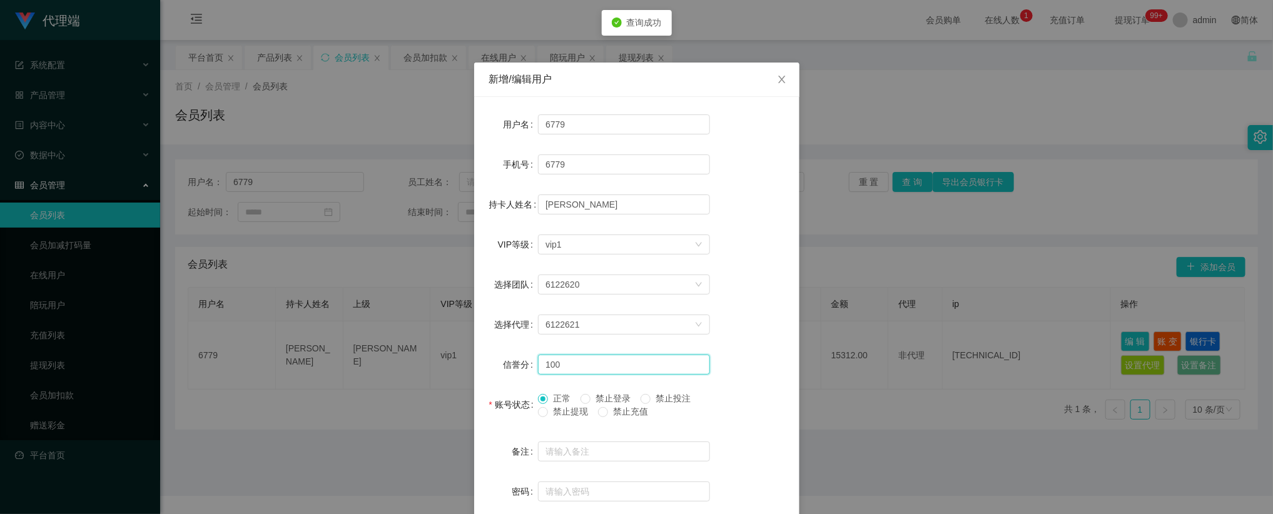
click at [522, 365] on div "信誉分 100" at bounding box center [636, 364] width 295 height 25
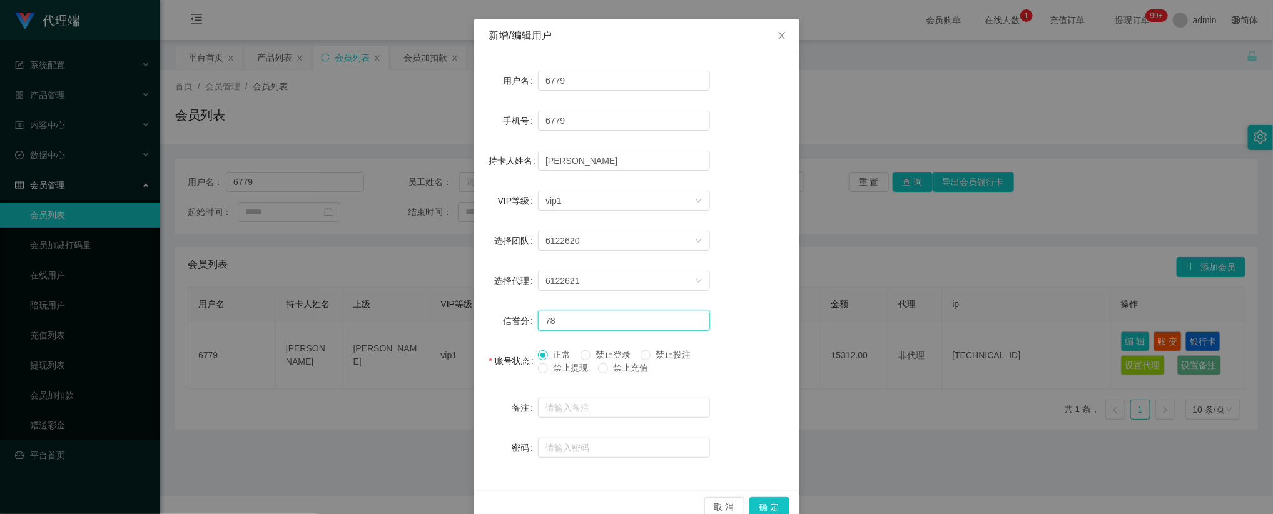
scroll to position [68, 0]
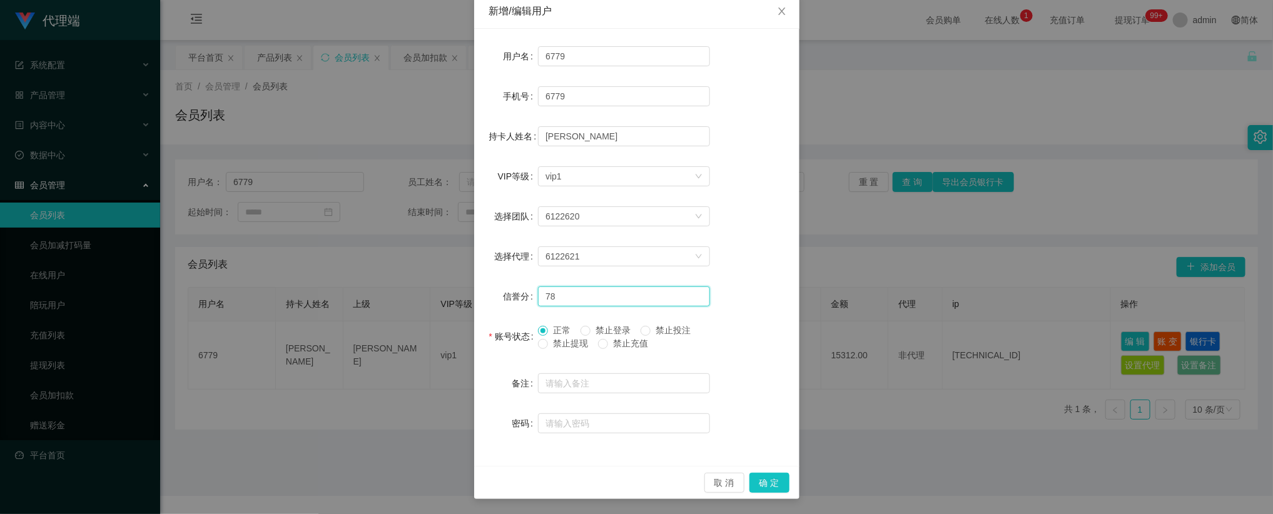
type input "78"
click at [750, 475] on button "确 定" at bounding box center [770, 483] width 40 height 20
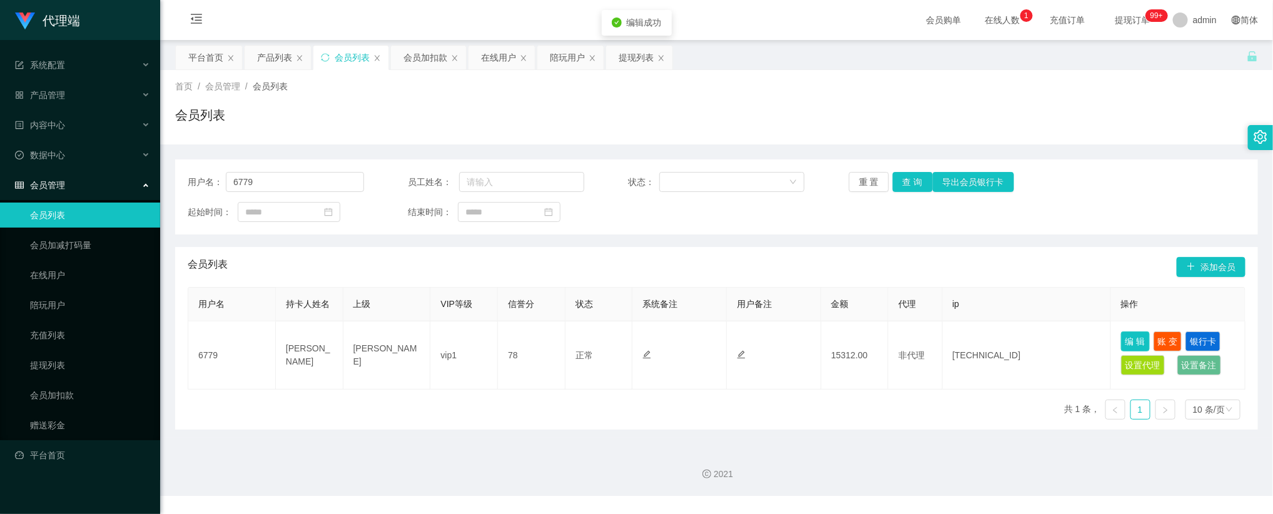
scroll to position [6, 0]
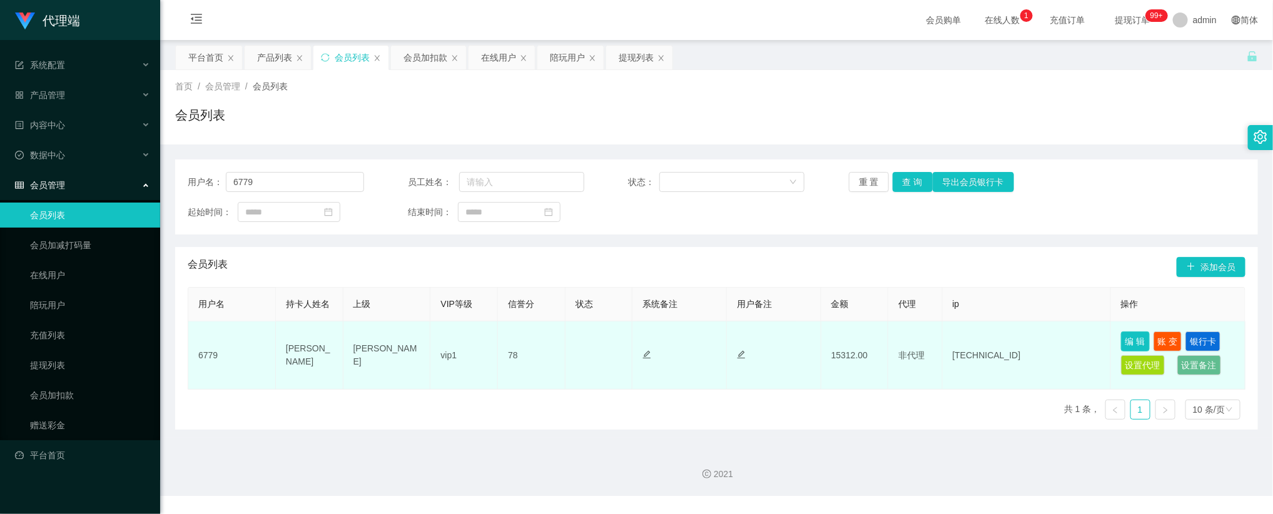
click at [1134, 342] on button "编 辑" at bounding box center [1135, 342] width 29 height 20
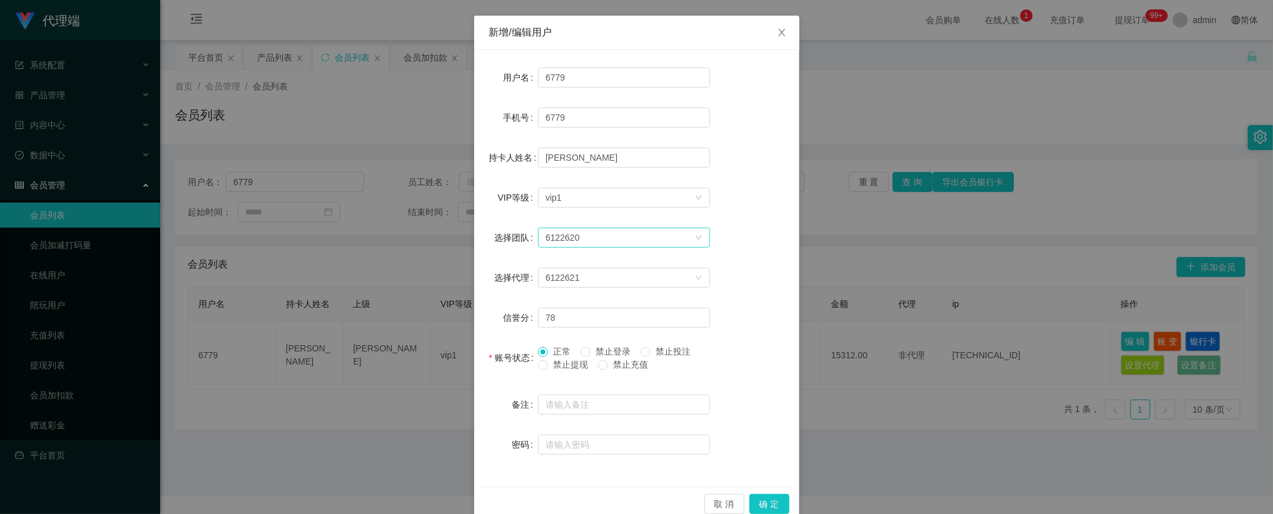
scroll to position [68, 0]
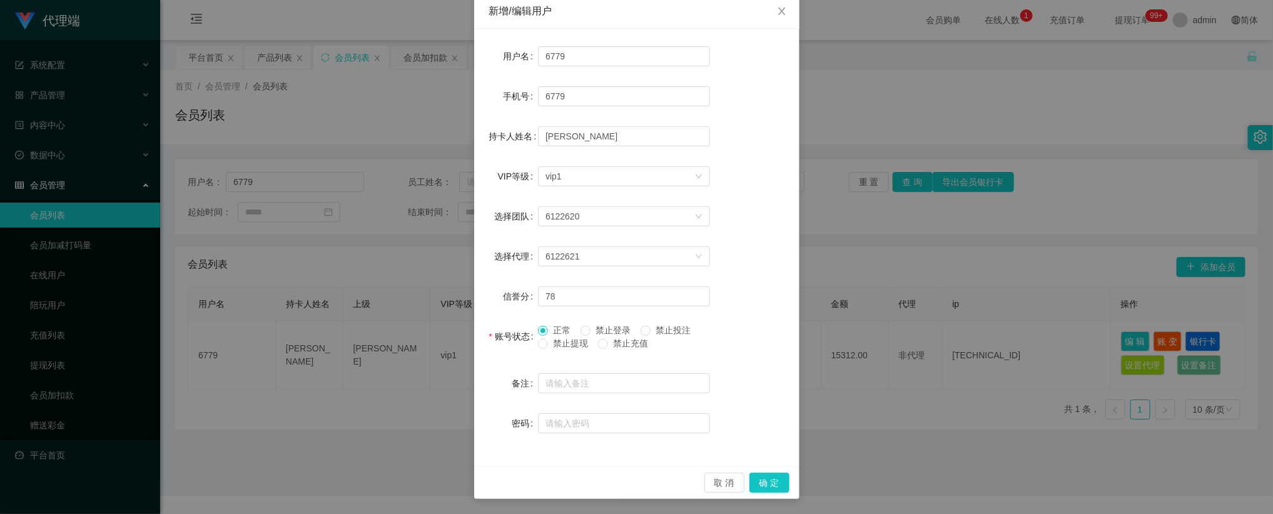
click at [610, 345] on span "禁止充值" at bounding box center [630, 344] width 45 height 10
click at [663, 327] on span "禁止投注" at bounding box center [673, 330] width 45 height 10
click at [569, 344] on span "禁止提现" at bounding box center [570, 344] width 45 height 10
click at [767, 479] on button "确 定" at bounding box center [770, 483] width 40 height 20
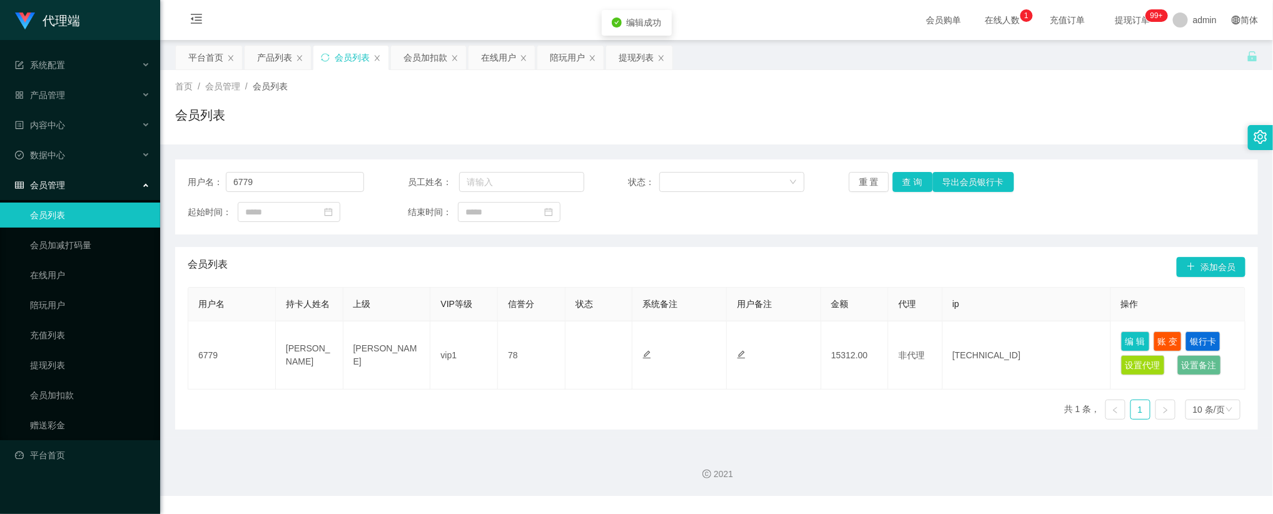
click at [864, 102] on div "首页 / 会员管理 / 会员列表 / 会员列表" at bounding box center [716, 107] width 1083 height 54
click at [1148, 164] on div "用户名： 6779 员工姓名： 状态： 重 置 查 询 导出会员银行卡 起始时间： 结束时间：" at bounding box center [716, 197] width 1083 height 75
